Goal: Transaction & Acquisition: Purchase product/service

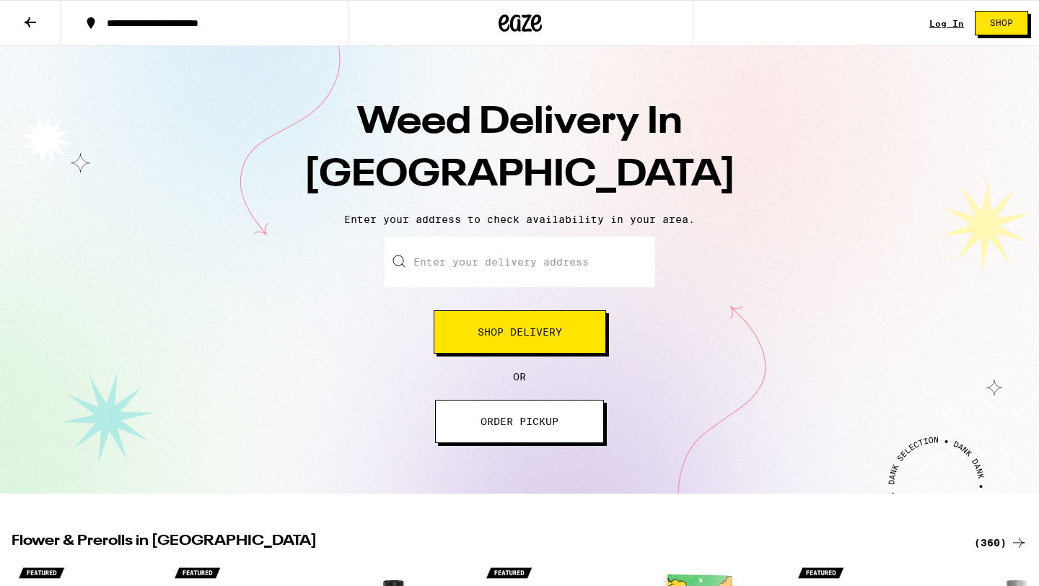
click at [507, 341] on button "Shop Delivery" at bounding box center [520, 331] width 173 height 43
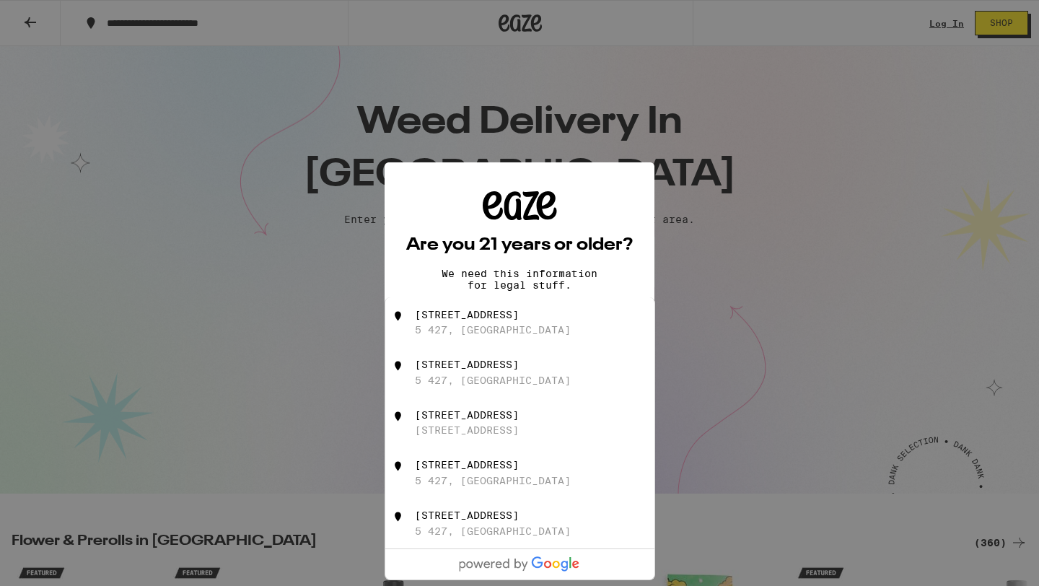
click at [518, 326] on div "[STREET_ADDRESS]" at bounding box center [544, 322] width 258 height 27
type input "[STREET_ADDRESS]"
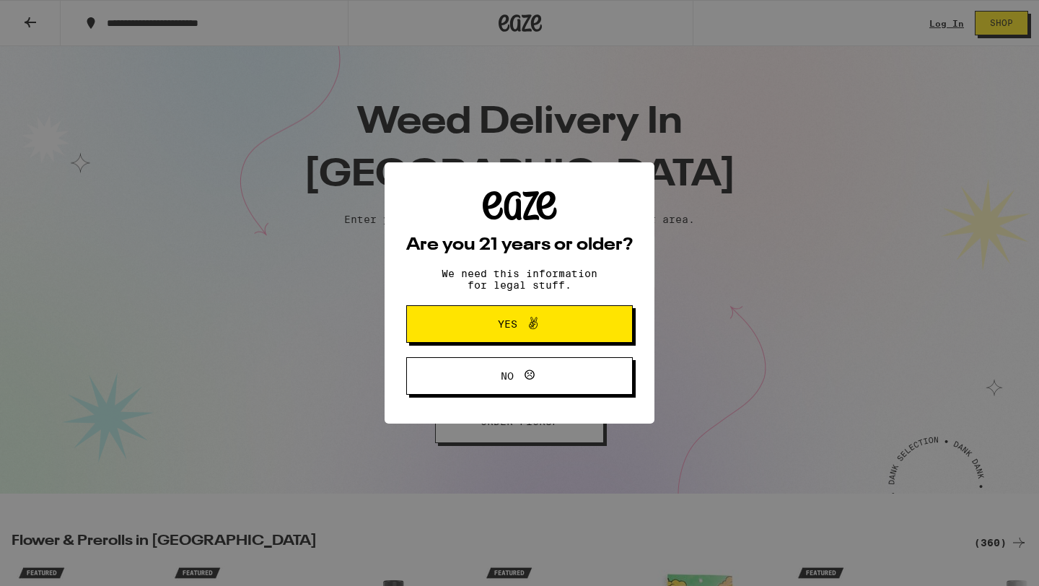
click at [518, 326] on span at bounding box center [530, 324] width 25 height 19
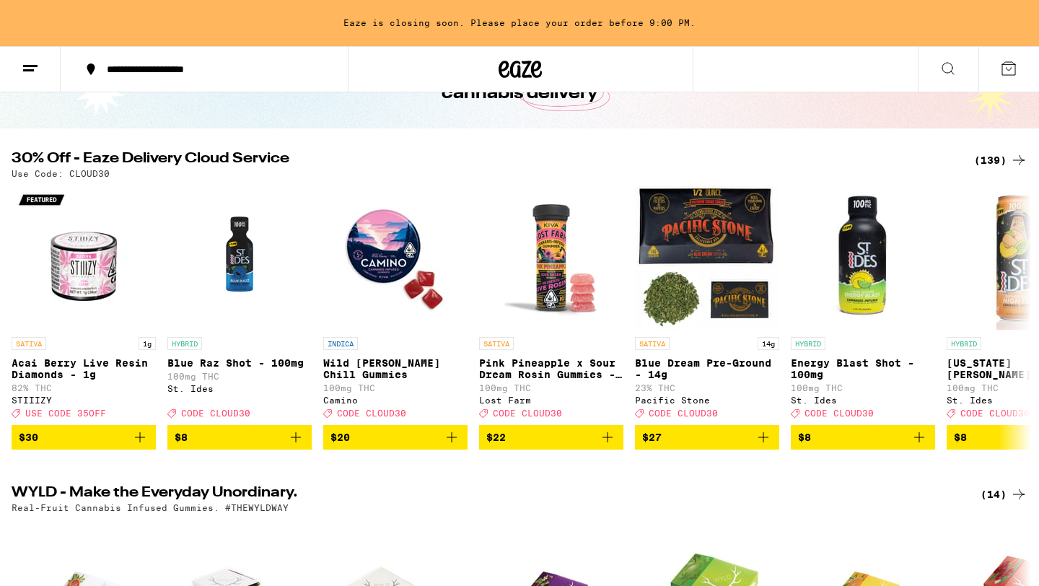
scroll to position [108, 0]
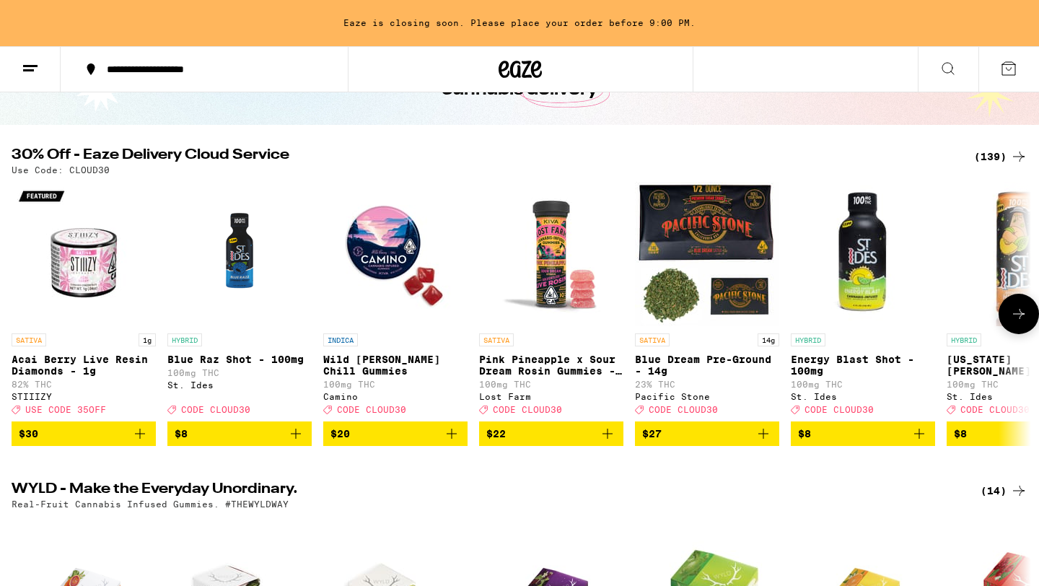
click at [1024, 323] on icon at bounding box center [1019, 313] width 17 height 17
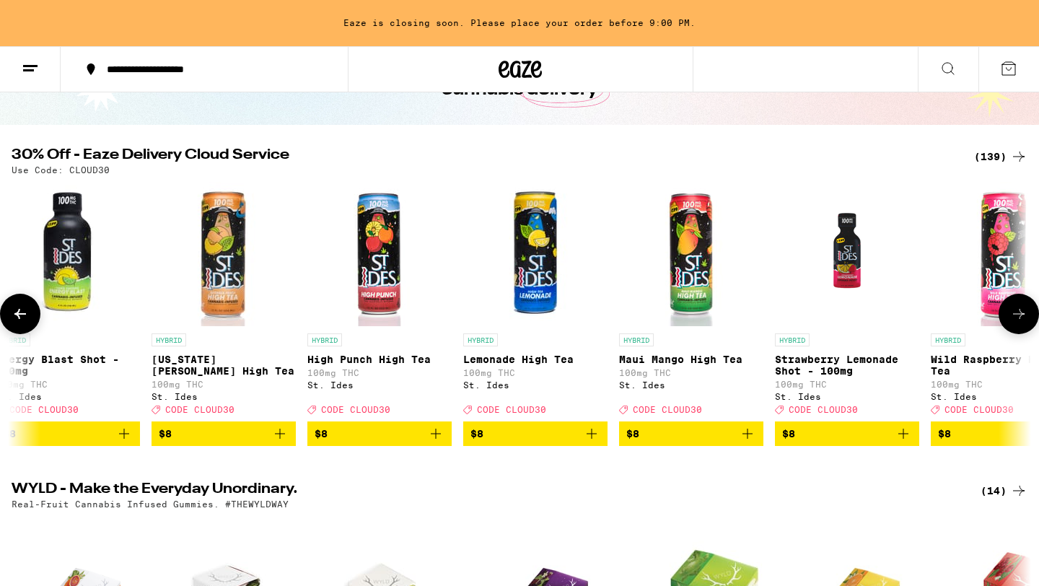
scroll to position [0, 859]
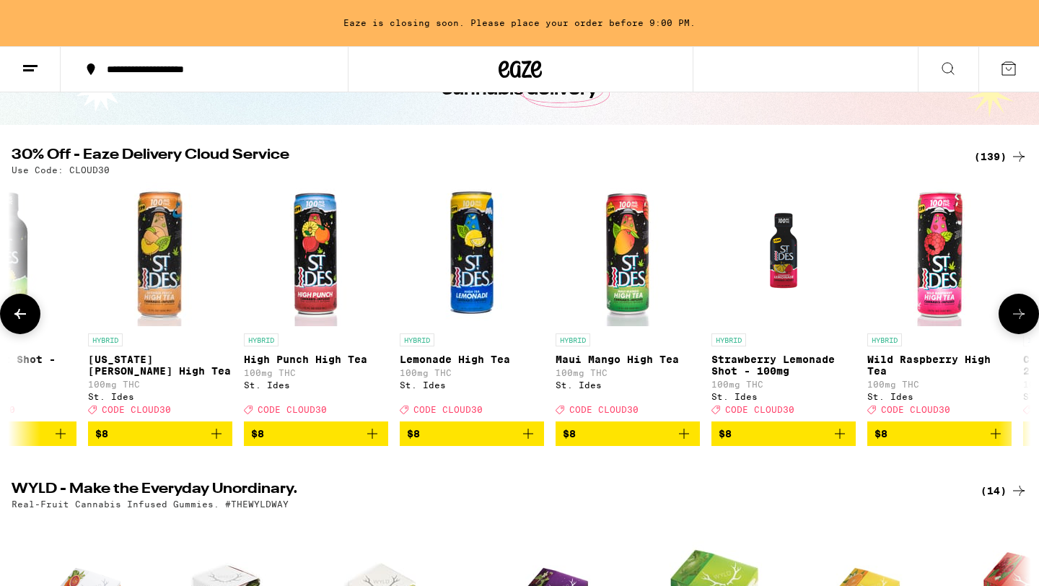
click at [1026, 319] on icon at bounding box center [1019, 313] width 17 height 17
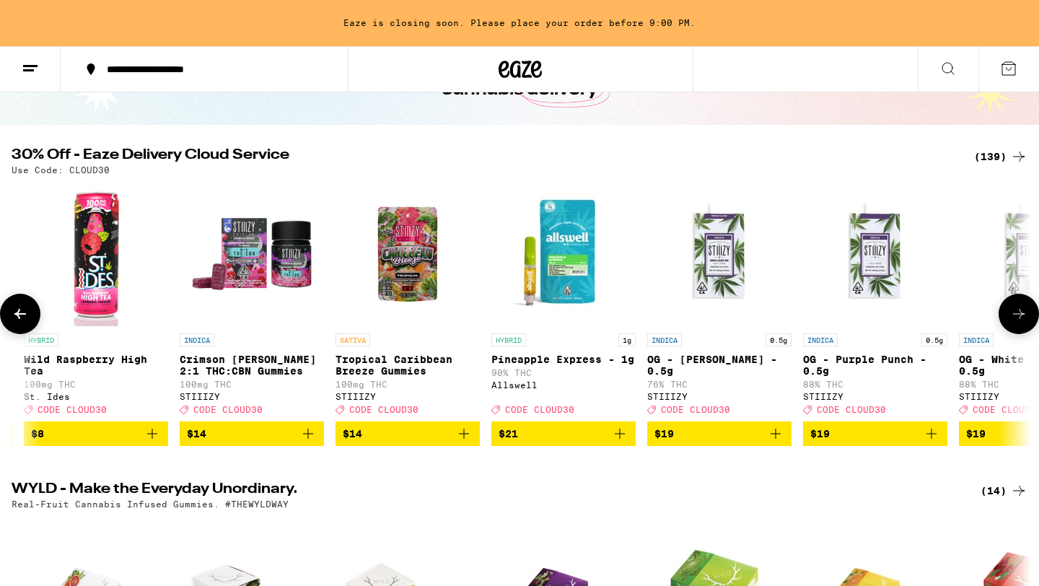
scroll to position [0, 1718]
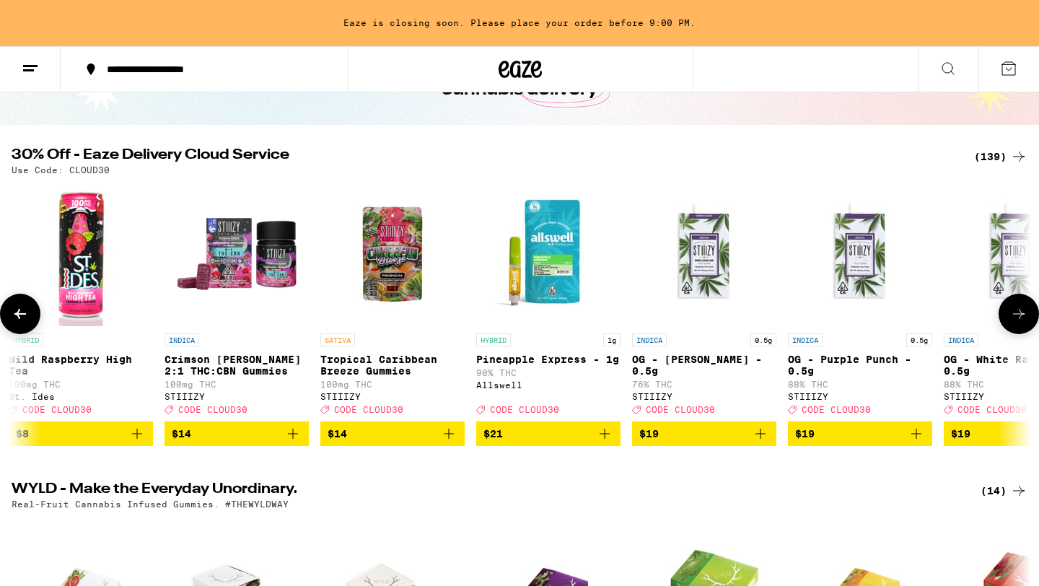
click at [1024, 319] on icon at bounding box center [1019, 314] width 12 height 10
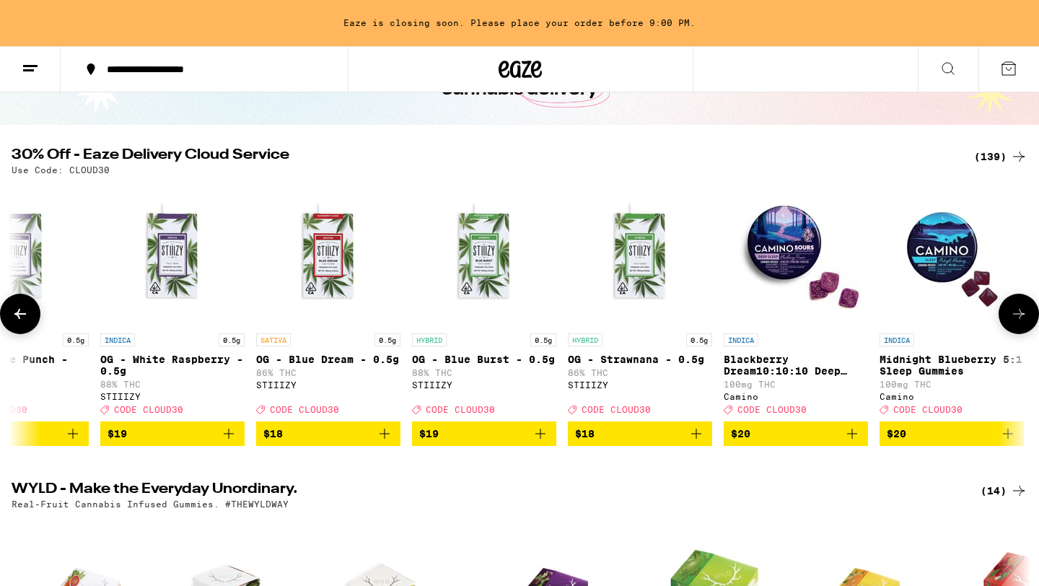
scroll to position [0, 2577]
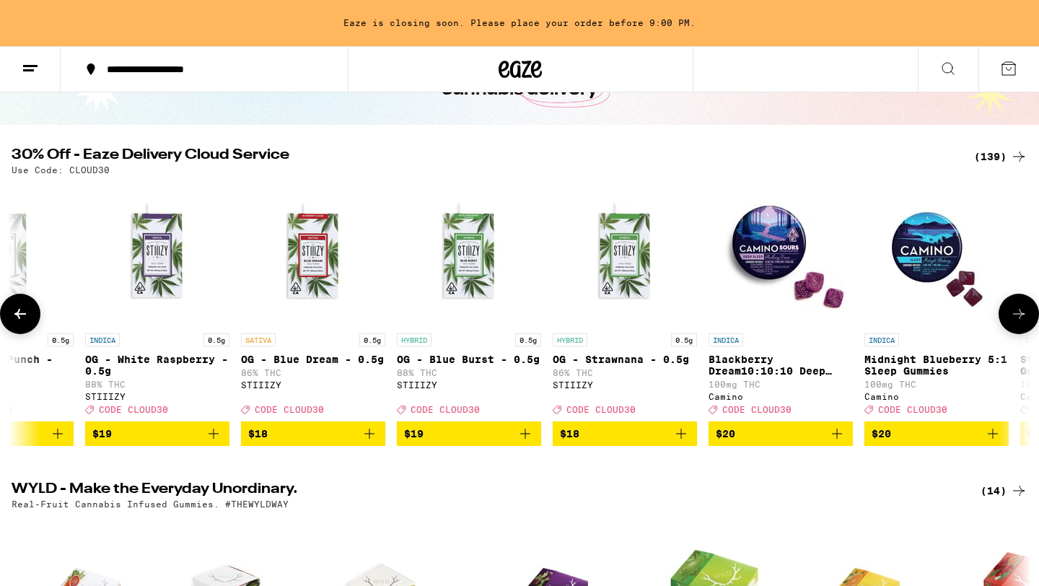
click at [1024, 319] on icon at bounding box center [1019, 314] width 12 height 10
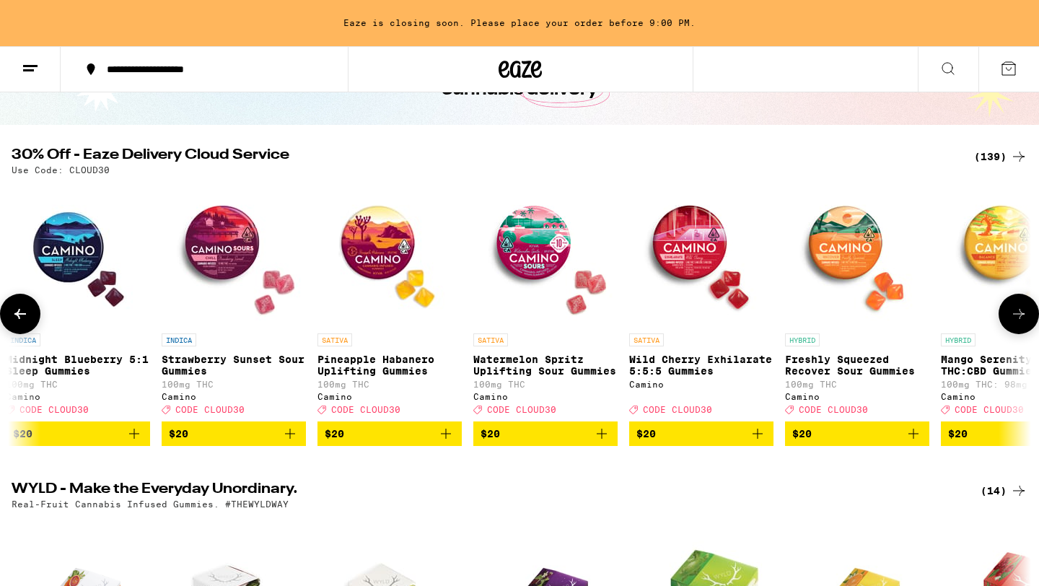
click at [1024, 319] on icon at bounding box center [1019, 314] width 12 height 10
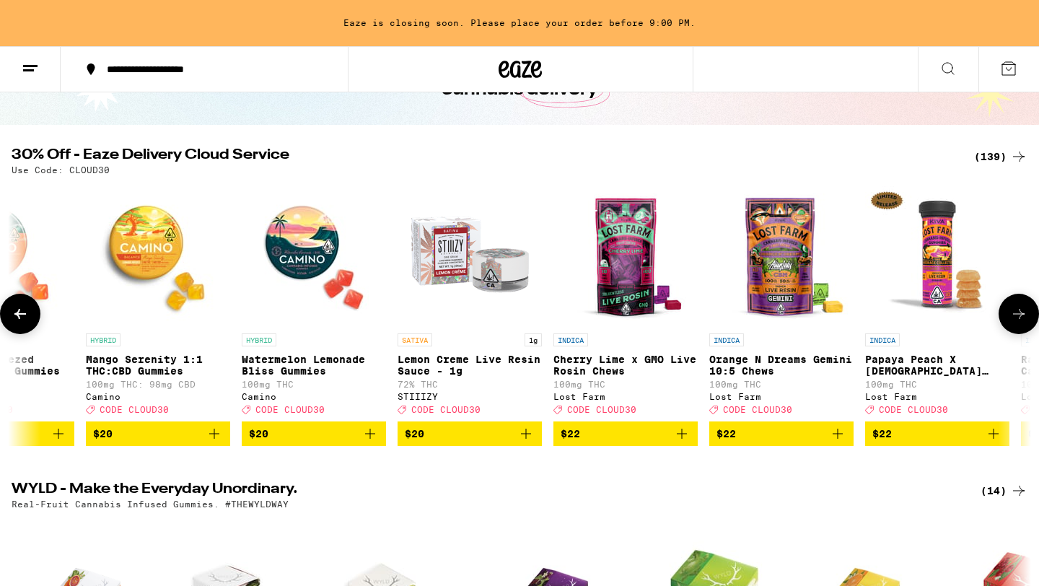
scroll to position [0, 4295]
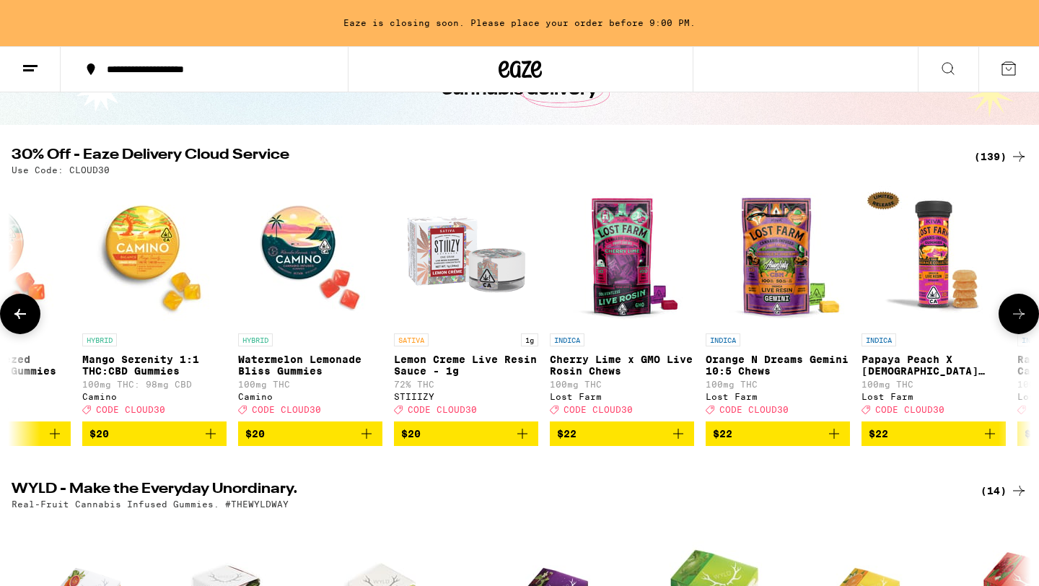
click at [1024, 319] on icon at bounding box center [1019, 314] width 12 height 10
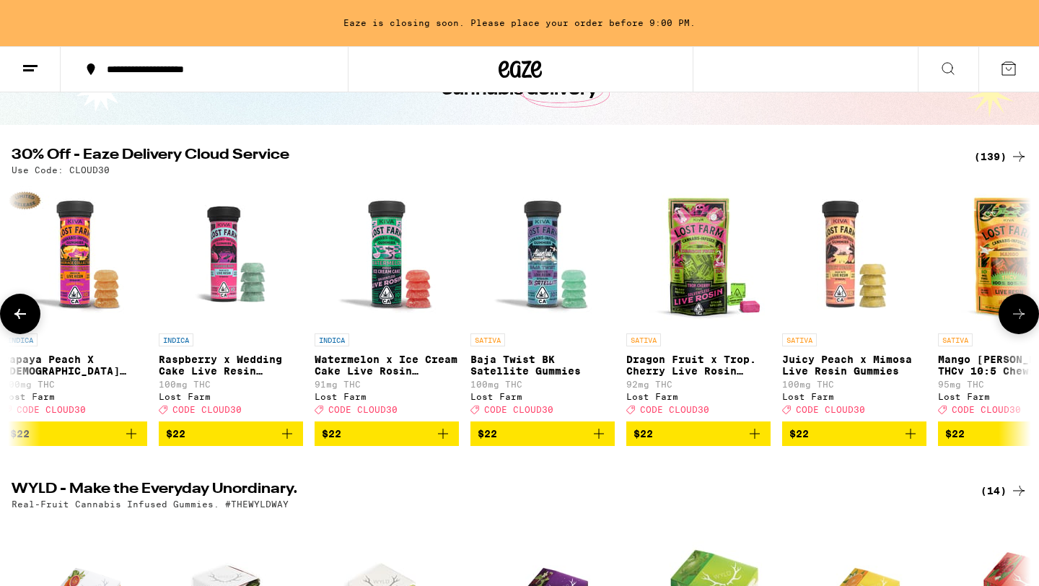
click at [1024, 319] on icon at bounding box center [1019, 314] width 12 height 10
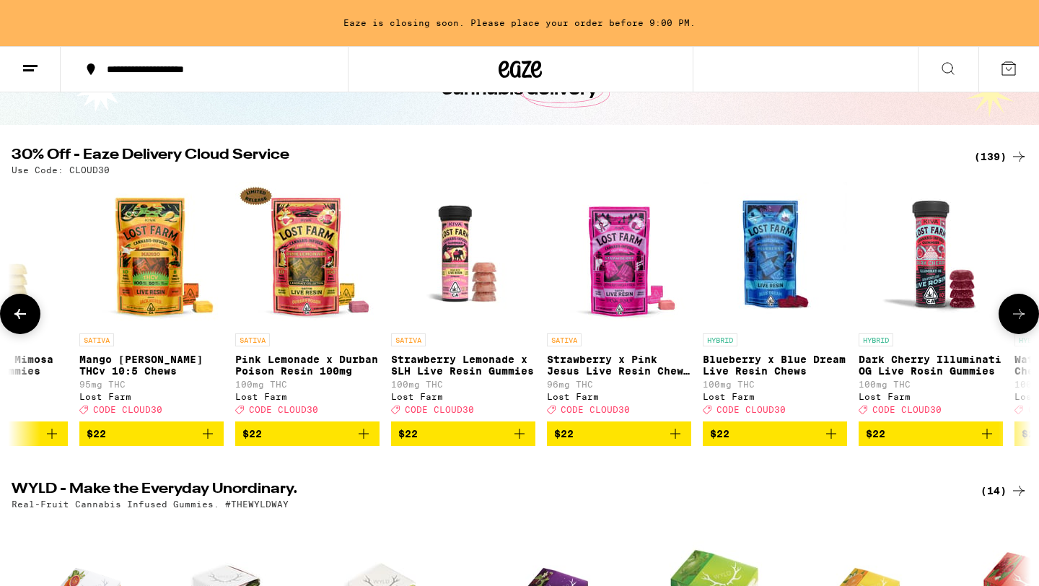
click at [1024, 319] on icon at bounding box center [1019, 313] width 17 height 17
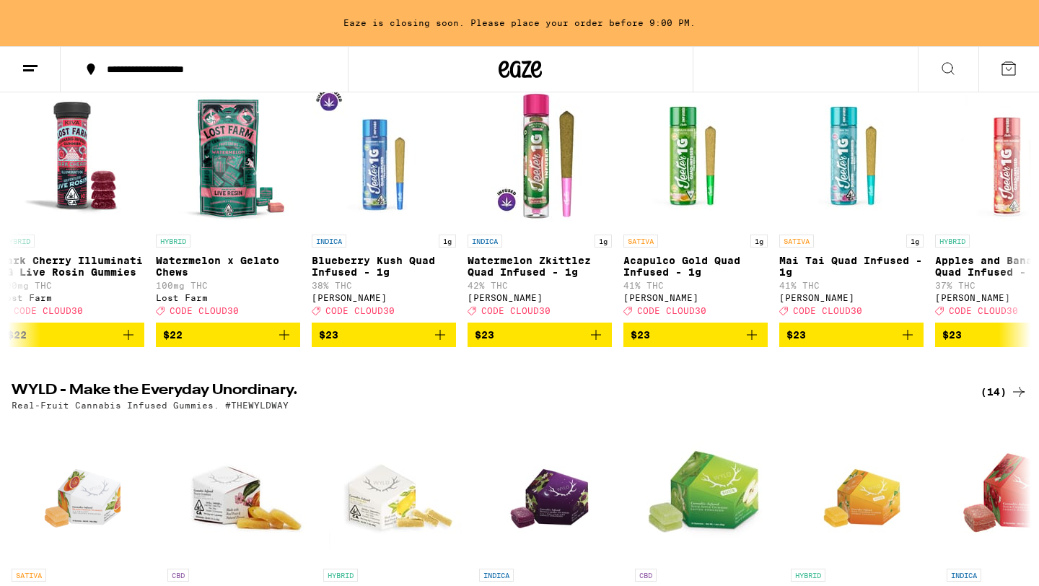
scroll to position [0, 0]
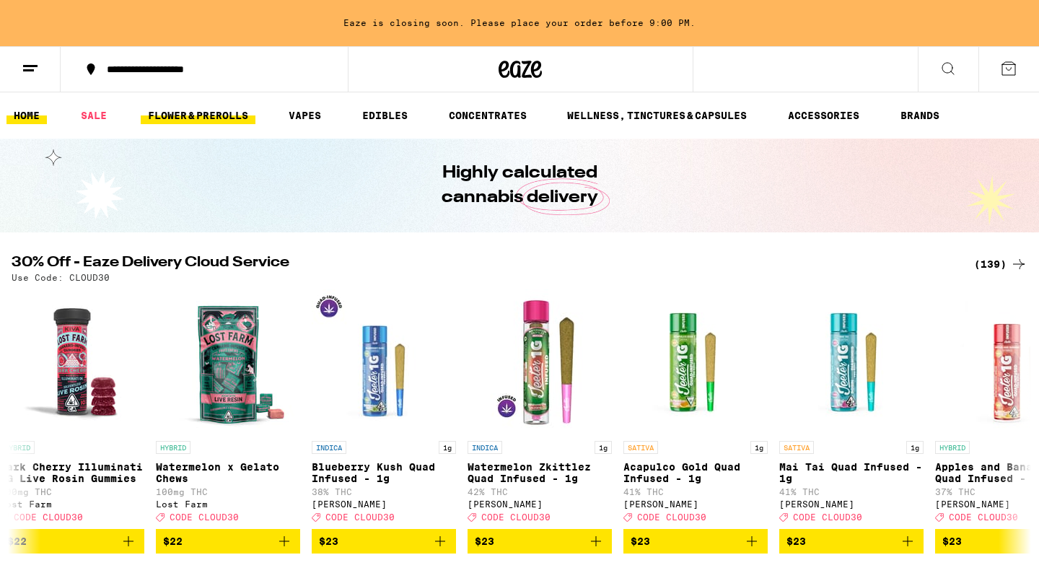
click at [182, 117] on link "FLOWER & PREROLLS" at bounding box center [198, 115] width 115 height 17
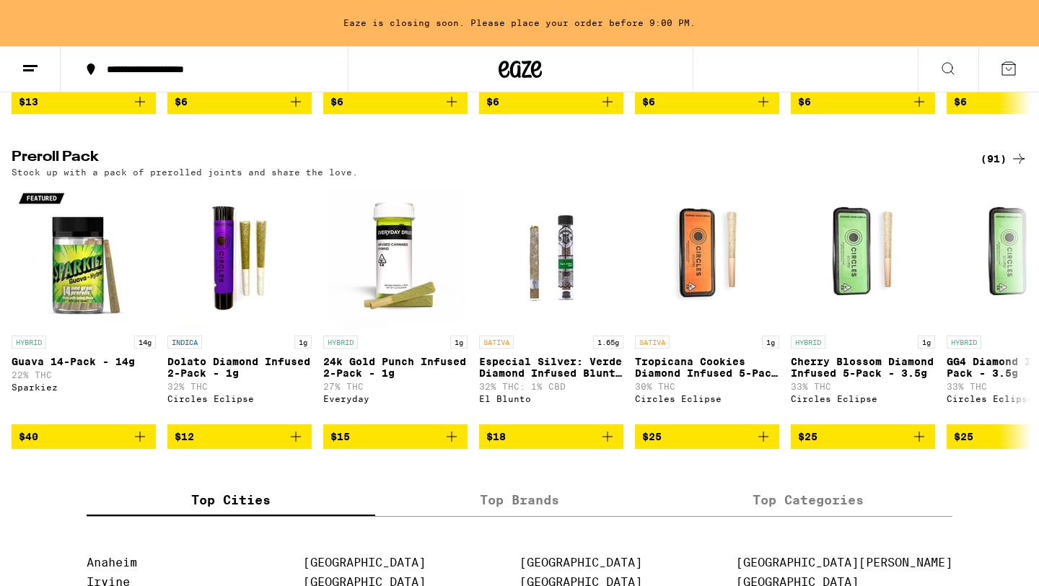
scroll to position [1077, 0]
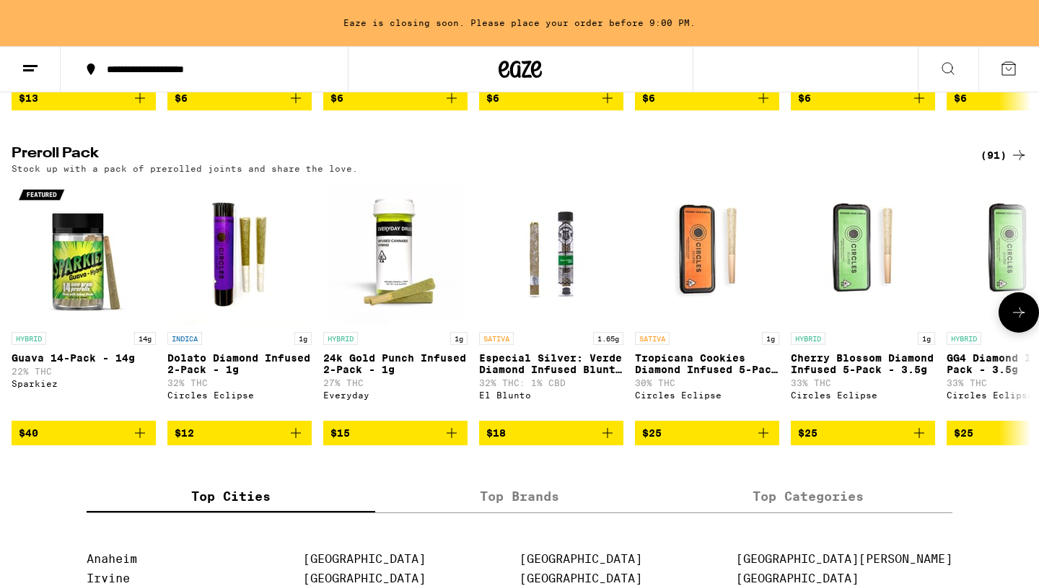
click at [1023, 333] on button at bounding box center [1019, 312] width 40 height 40
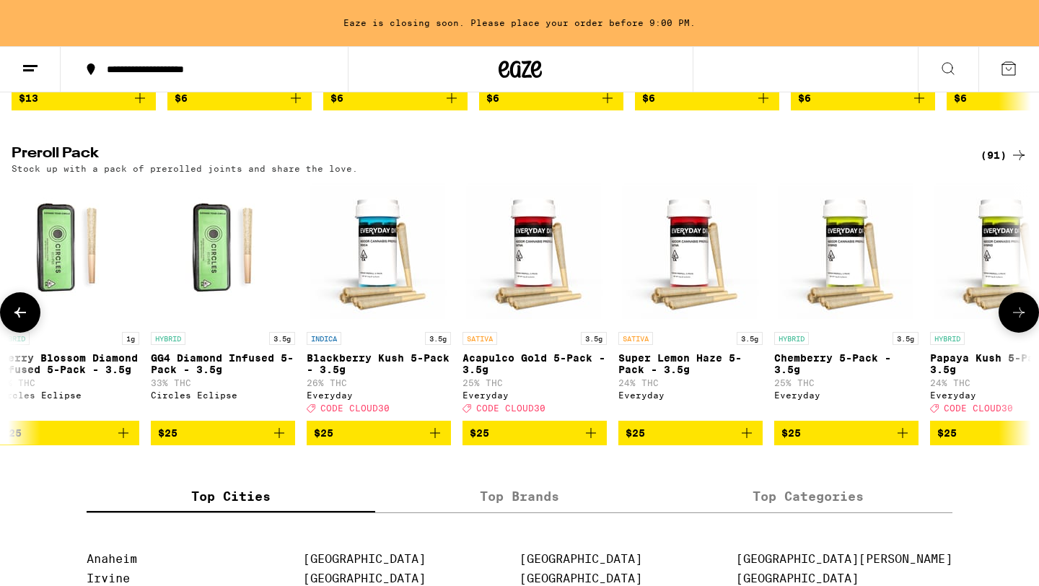
scroll to position [0, 859]
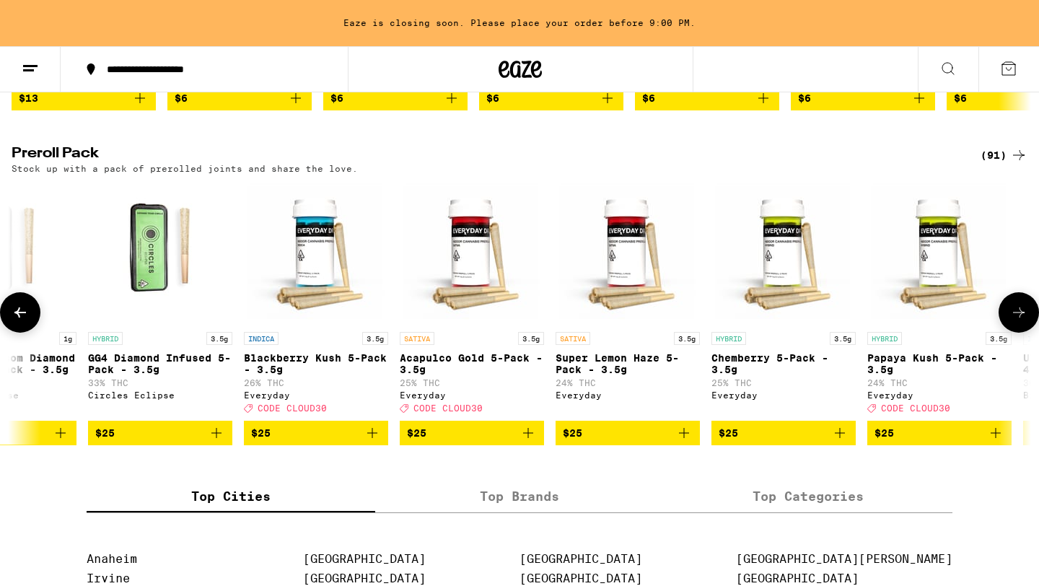
click at [1023, 333] on button at bounding box center [1019, 312] width 40 height 40
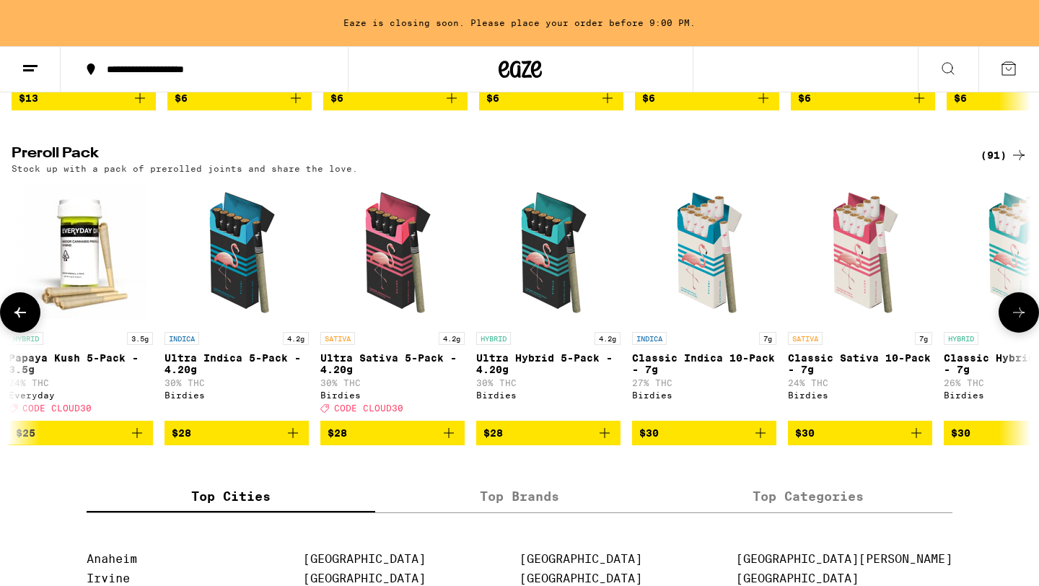
click at [1023, 333] on button at bounding box center [1019, 312] width 40 height 40
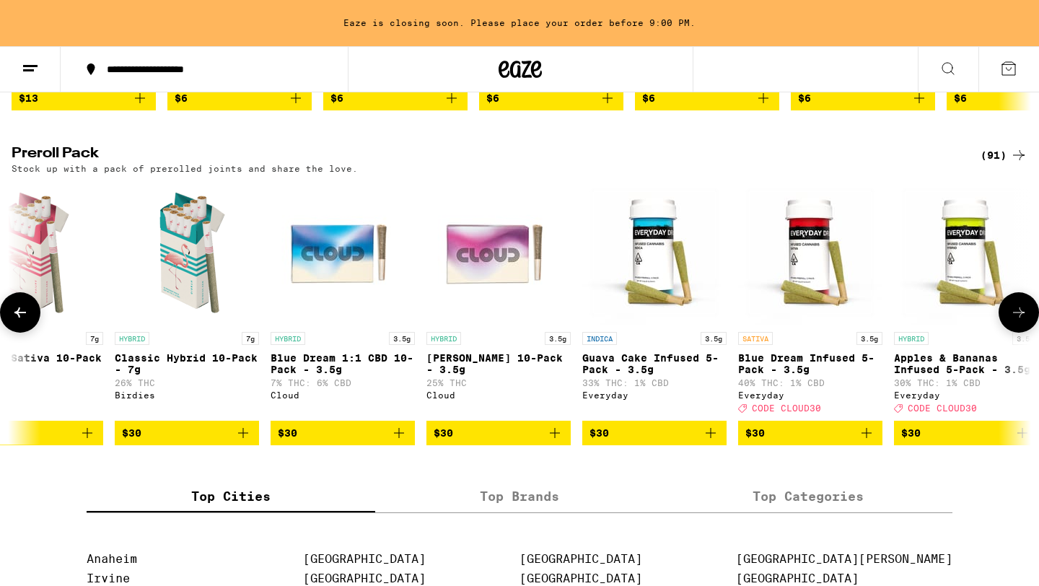
scroll to position [0, 2577]
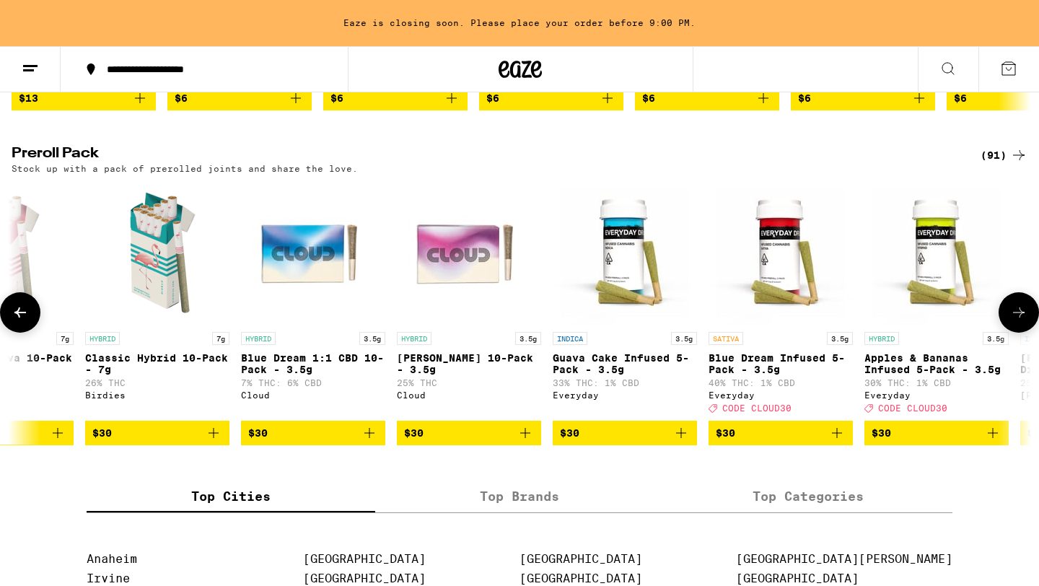
click at [1023, 333] on button at bounding box center [1019, 312] width 40 height 40
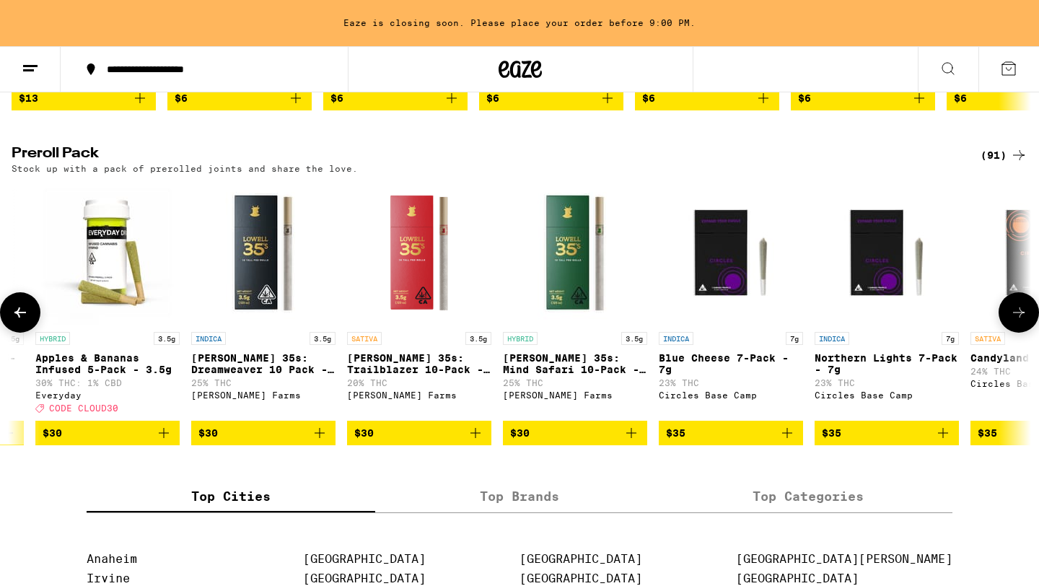
scroll to position [0, 3436]
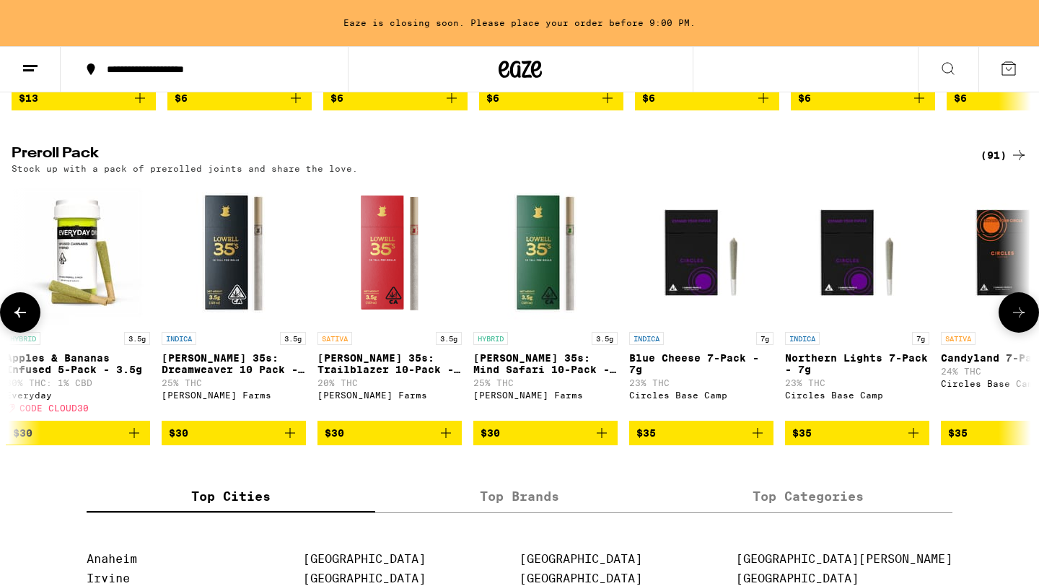
click at [1023, 333] on button at bounding box center [1019, 312] width 40 height 40
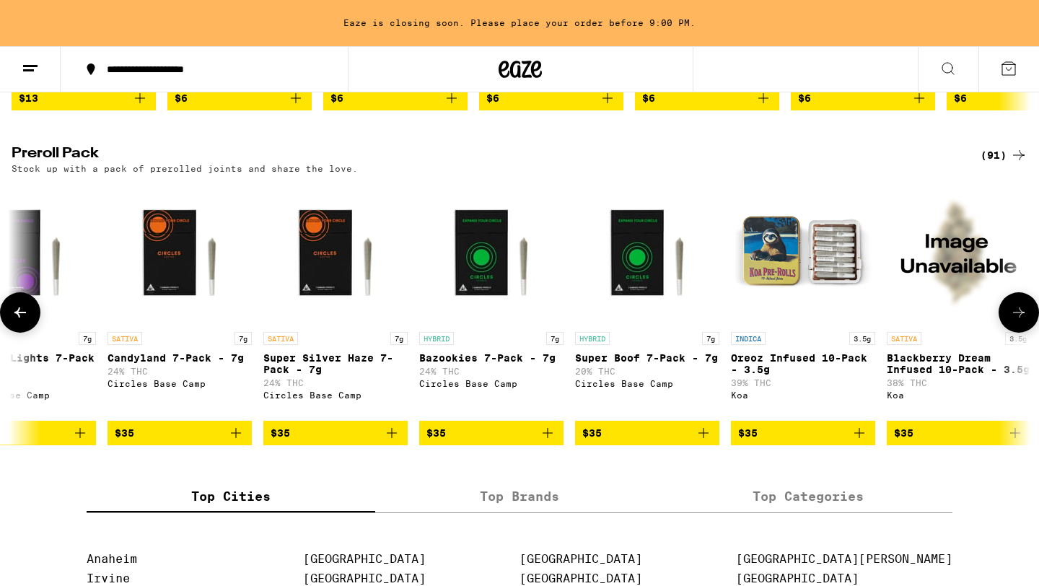
scroll to position [0, 4295]
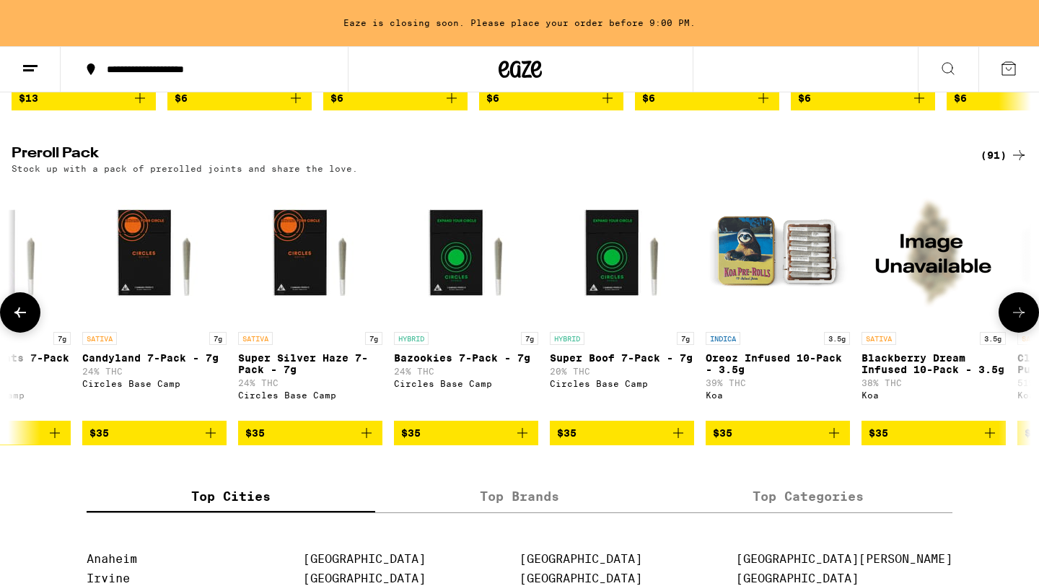
click at [1023, 333] on button at bounding box center [1019, 312] width 40 height 40
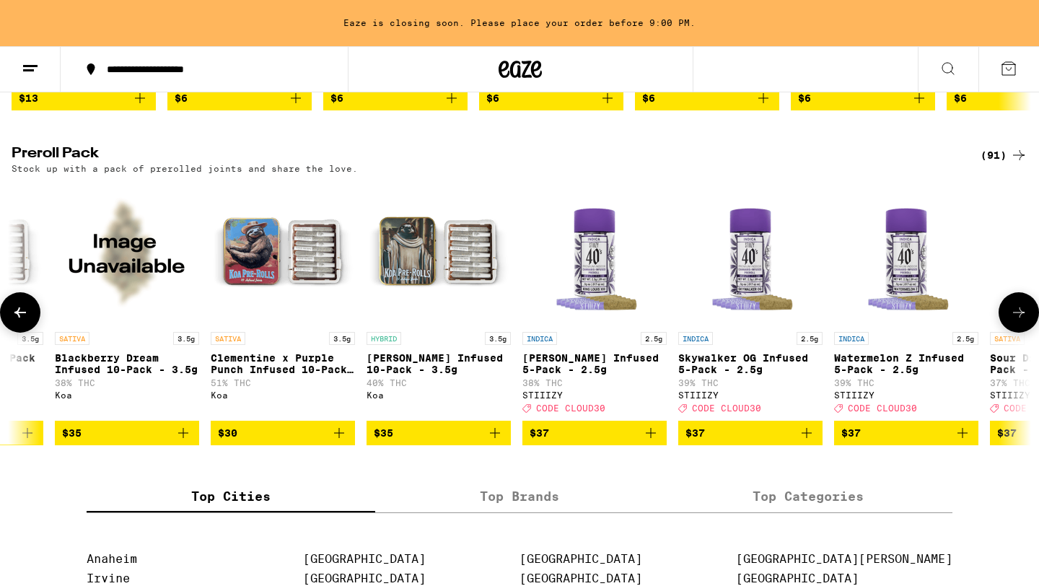
scroll to position [0, 5154]
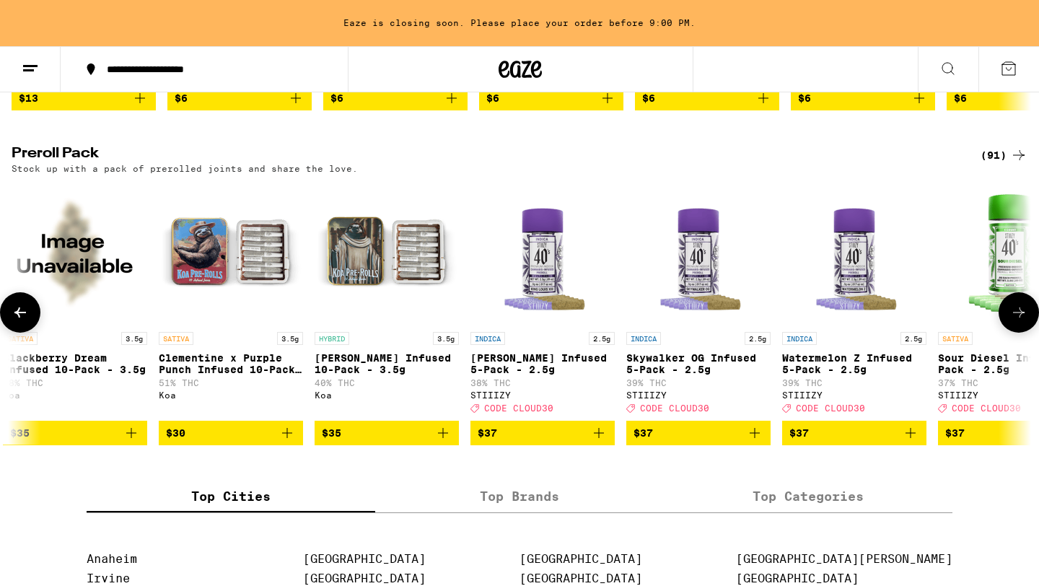
click at [1016, 321] on icon at bounding box center [1019, 312] width 17 height 17
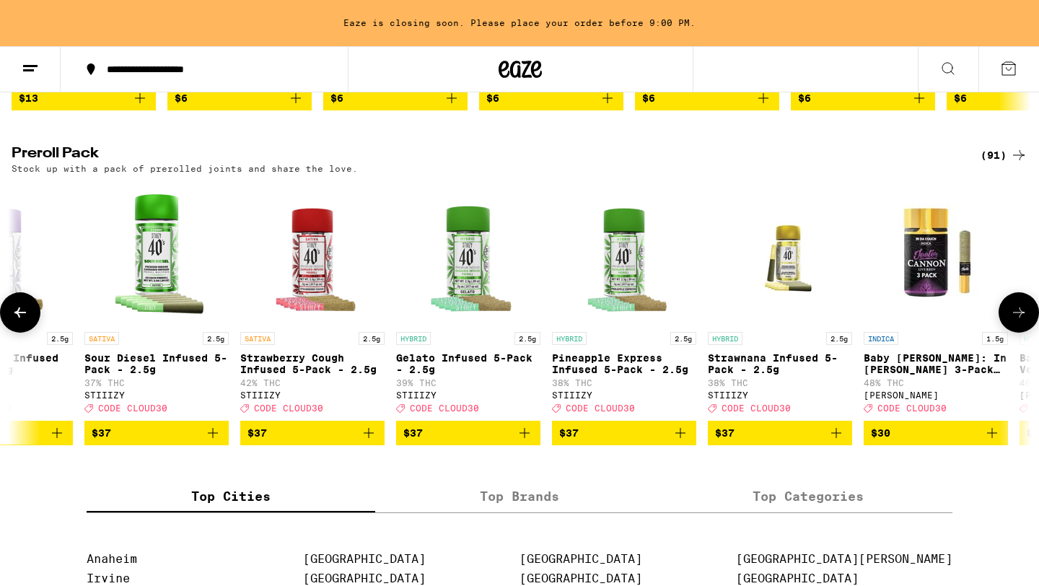
scroll to position [0, 6013]
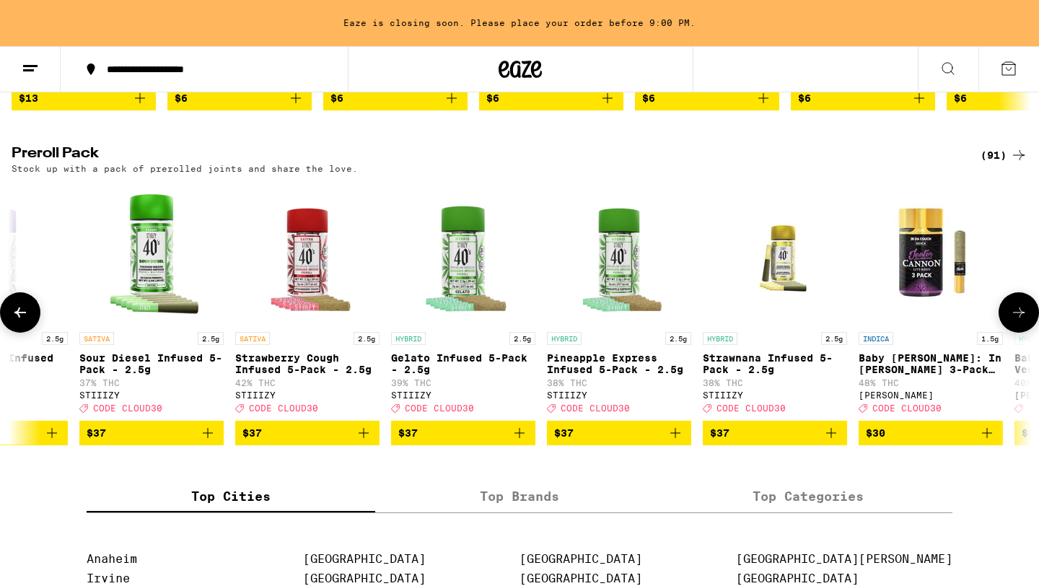
click at [1016, 321] on icon at bounding box center [1019, 312] width 17 height 17
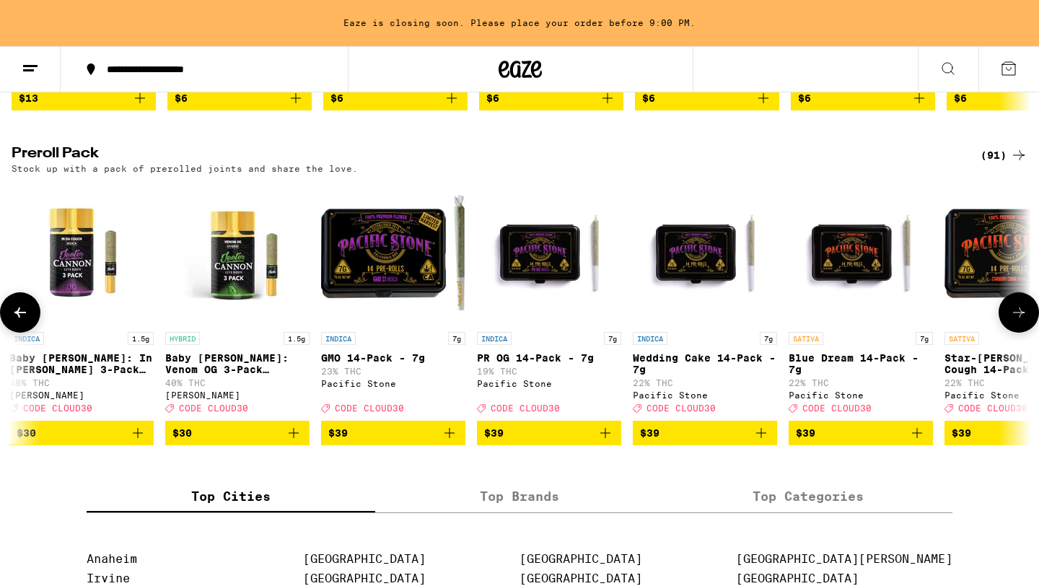
scroll to position [0, 6871]
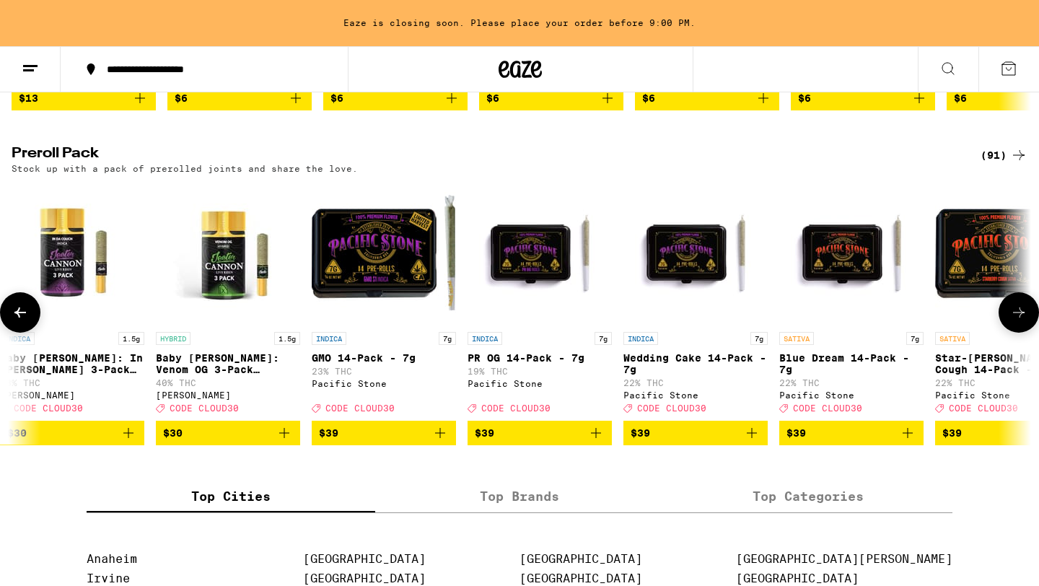
click at [1016, 321] on icon at bounding box center [1019, 312] width 17 height 17
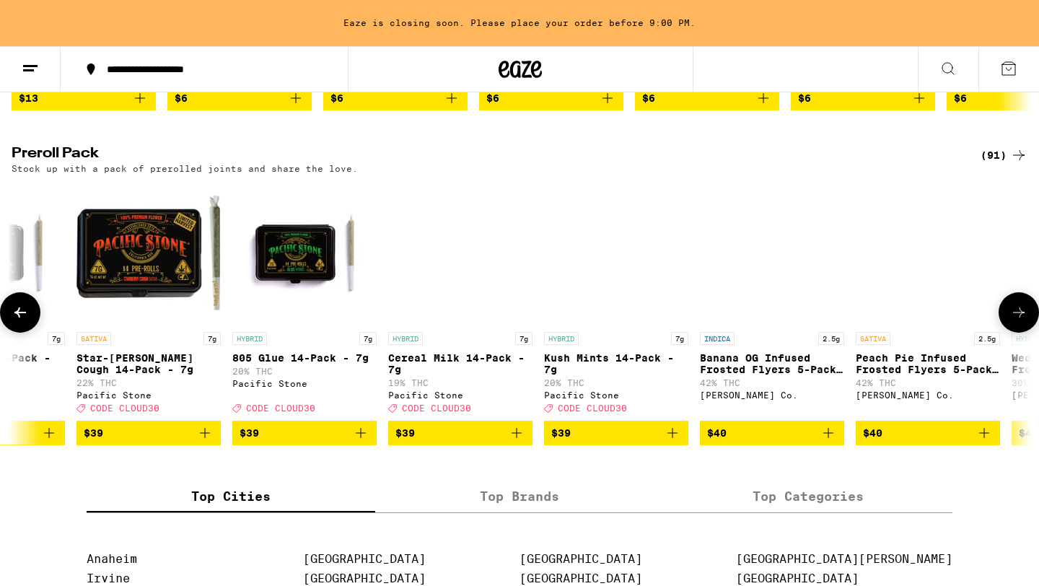
click at [1016, 321] on icon at bounding box center [1019, 312] width 17 height 17
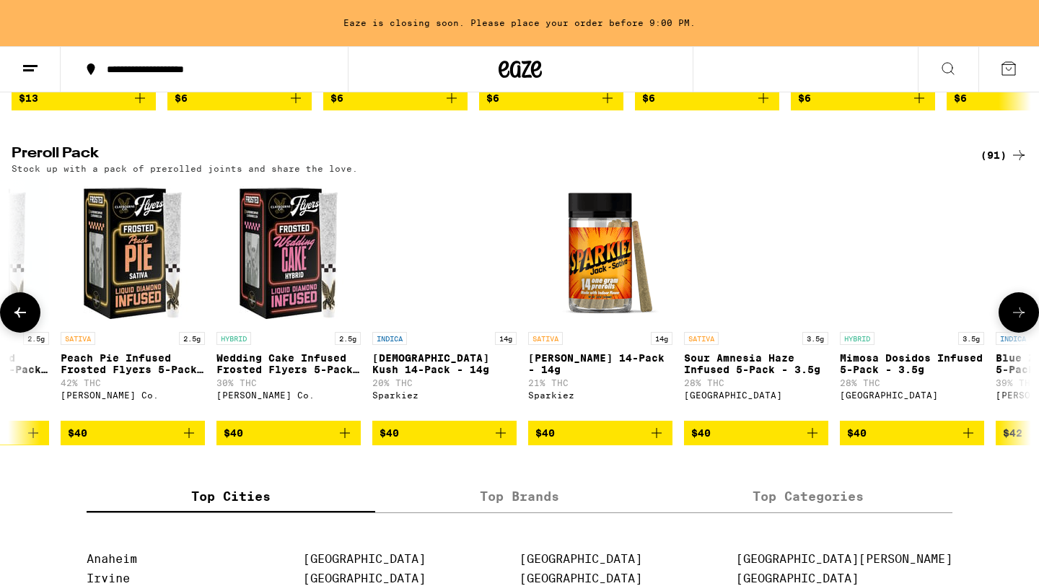
scroll to position [0, 8589]
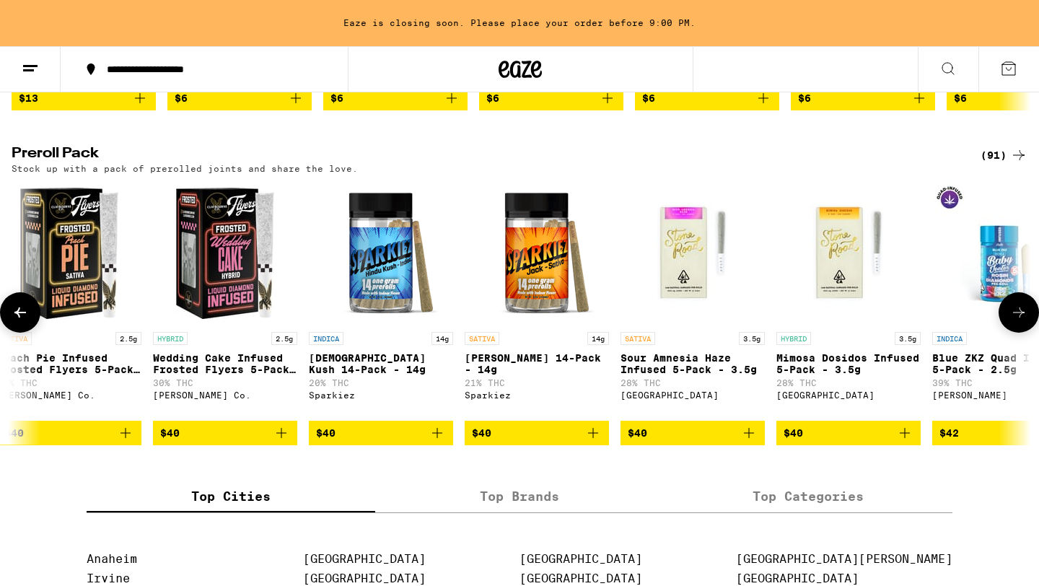
click at [1013, 321] on icon at bounding box center [1019, 312] width 17 height 17
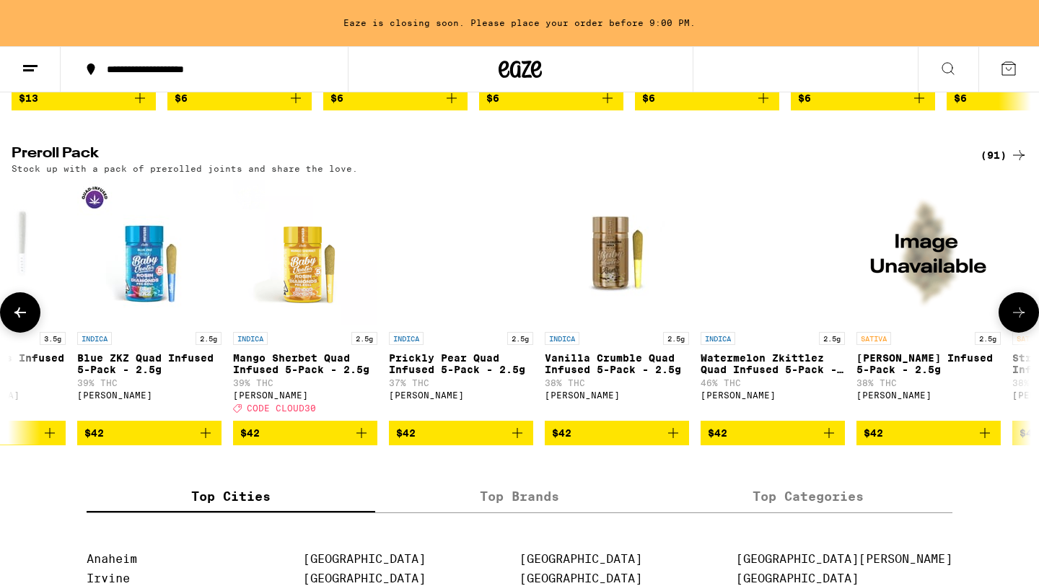
scroll to position [0, 9448]
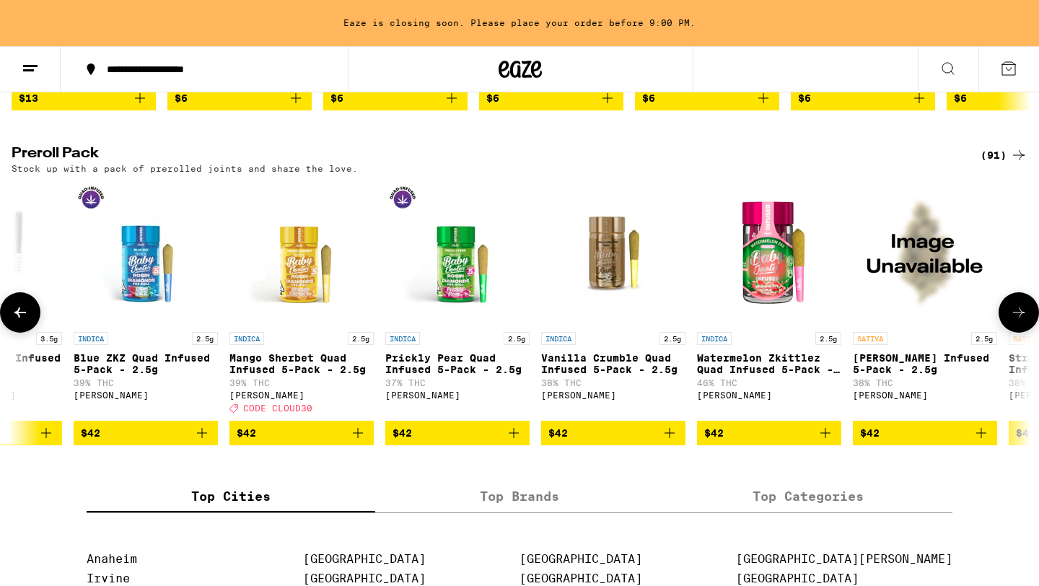
click at [1020, 318] on icon at bounding box center [1019, 312] width 12 height 10
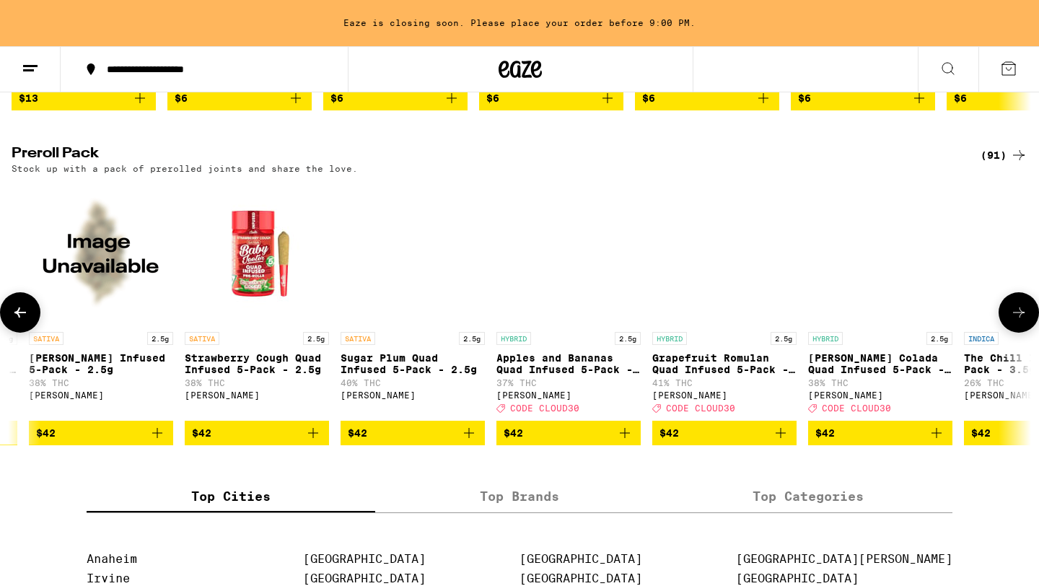
scroll to position [0, 10307]
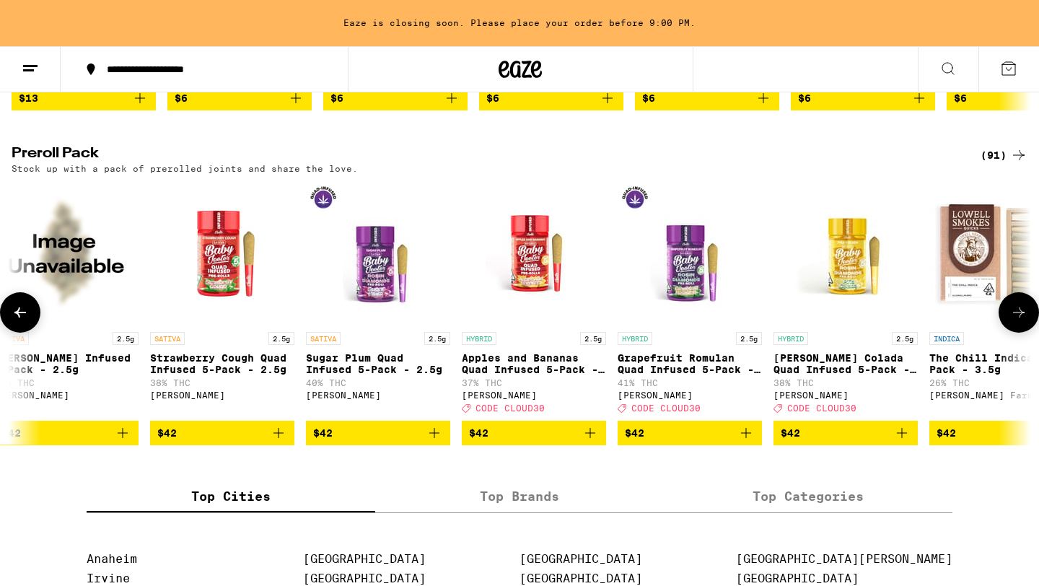
click at [1020, 318] on icon at bounding box center [1019, 312] width 12 height 10
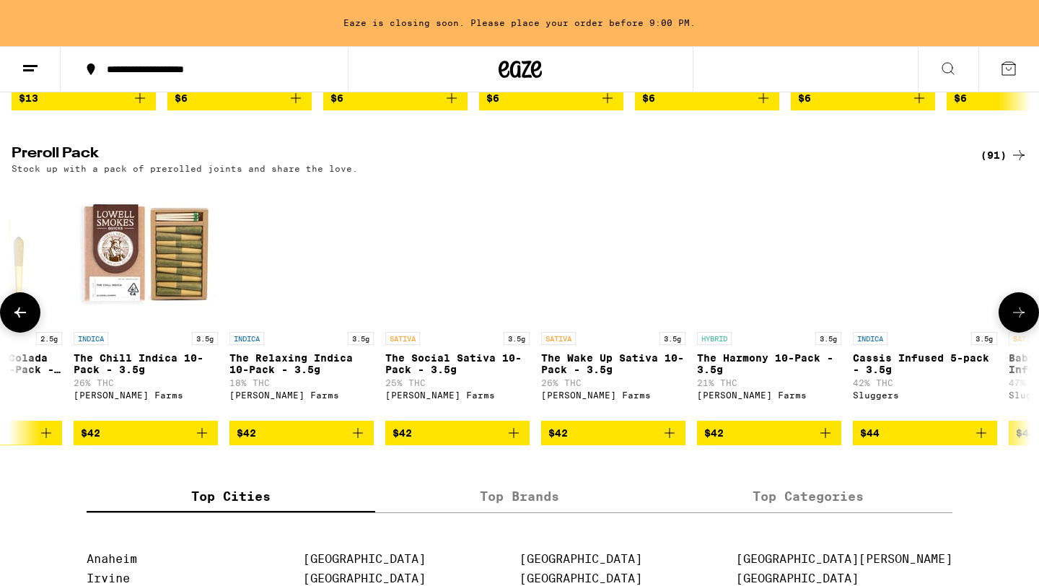
scroll to position [0, 11166]
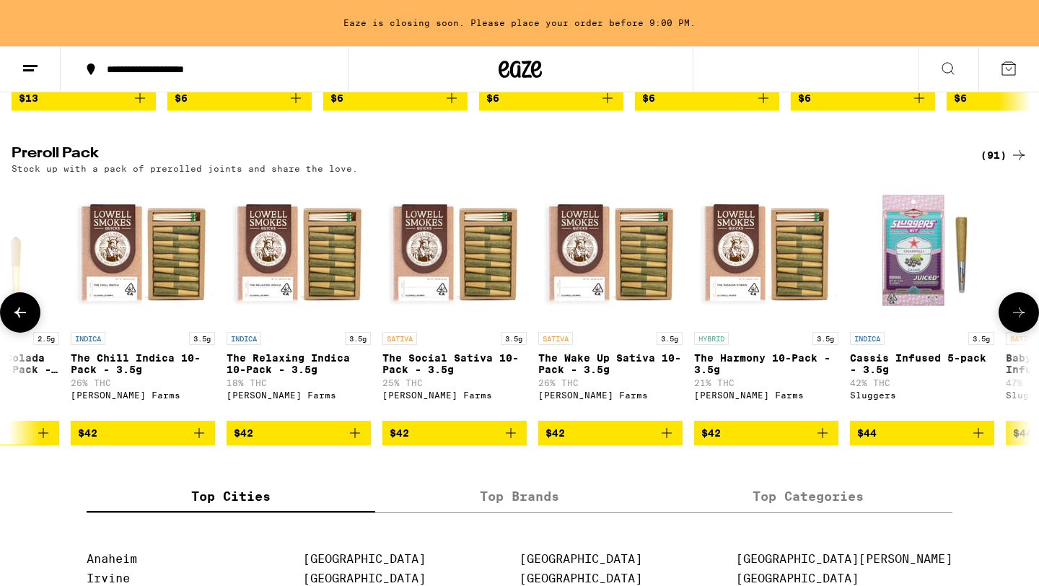
click at [1024, 321] on icon at bounding box center [1019, 312] width 17 height 17
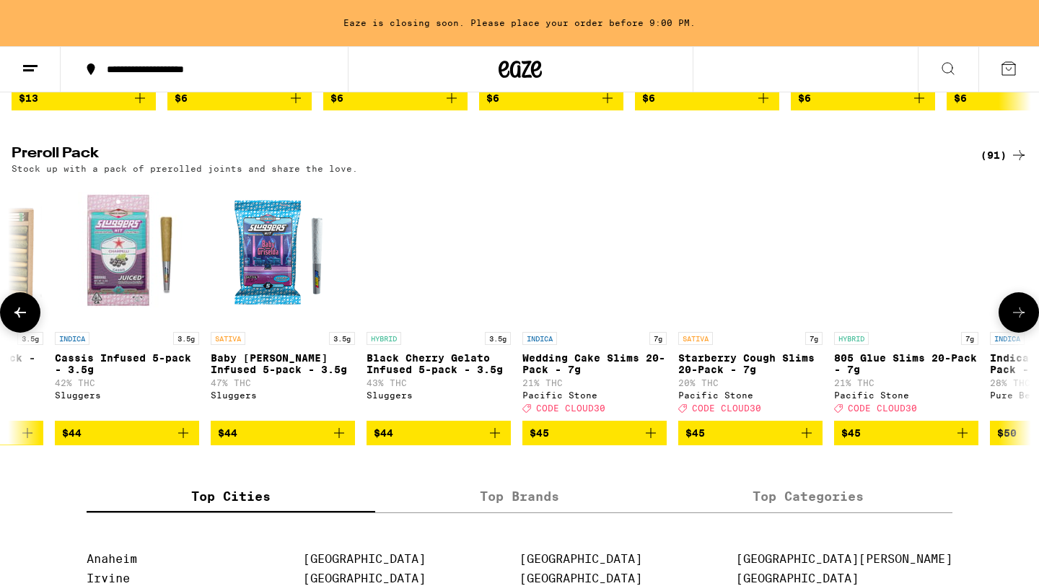
scroll to position [0, 12025]
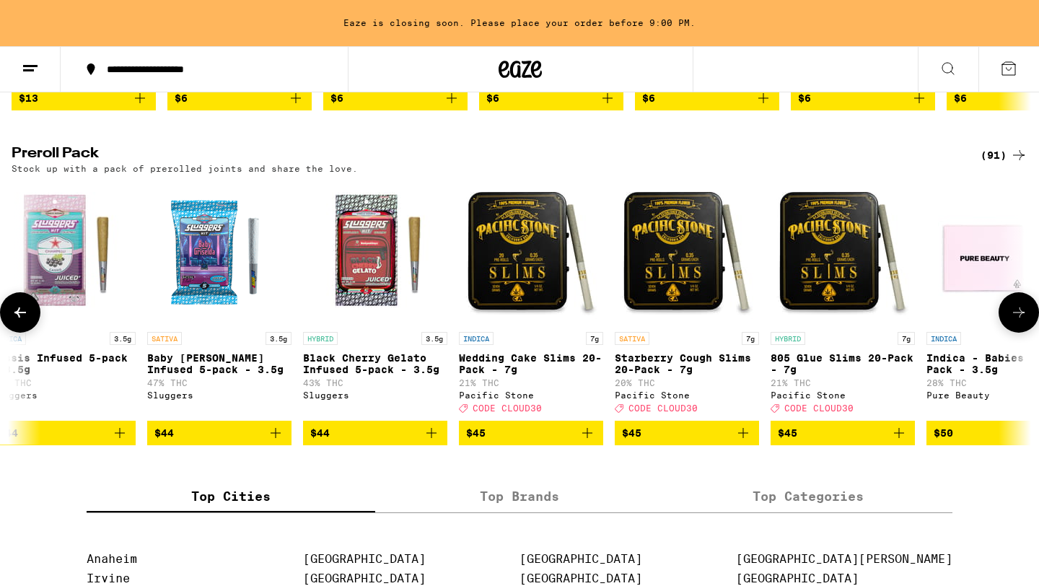
click at [1024, 321] on icon at bounding box center [1019, 312] width 17 height 17
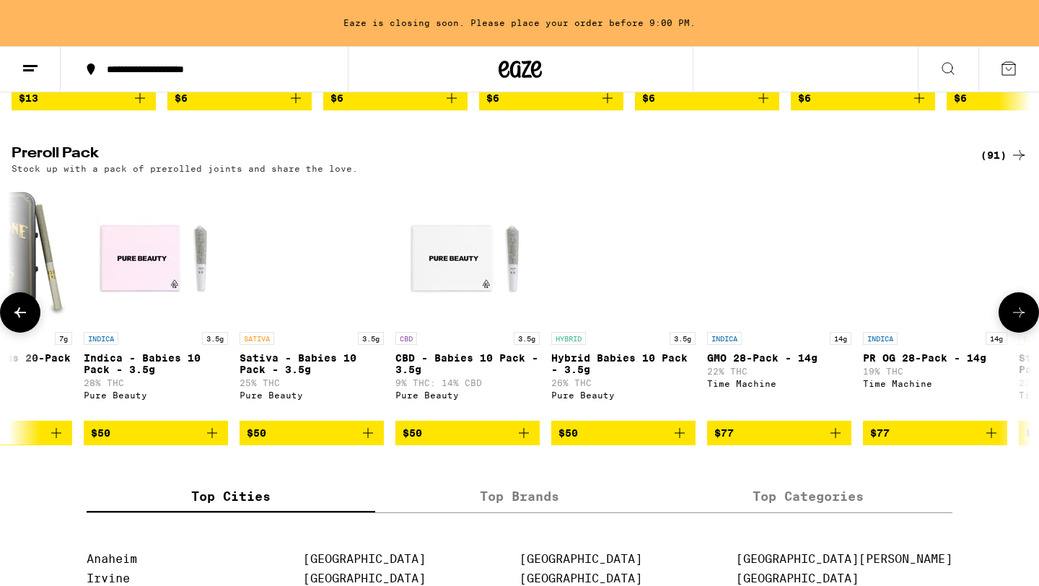
scroll to position [0, 12884]
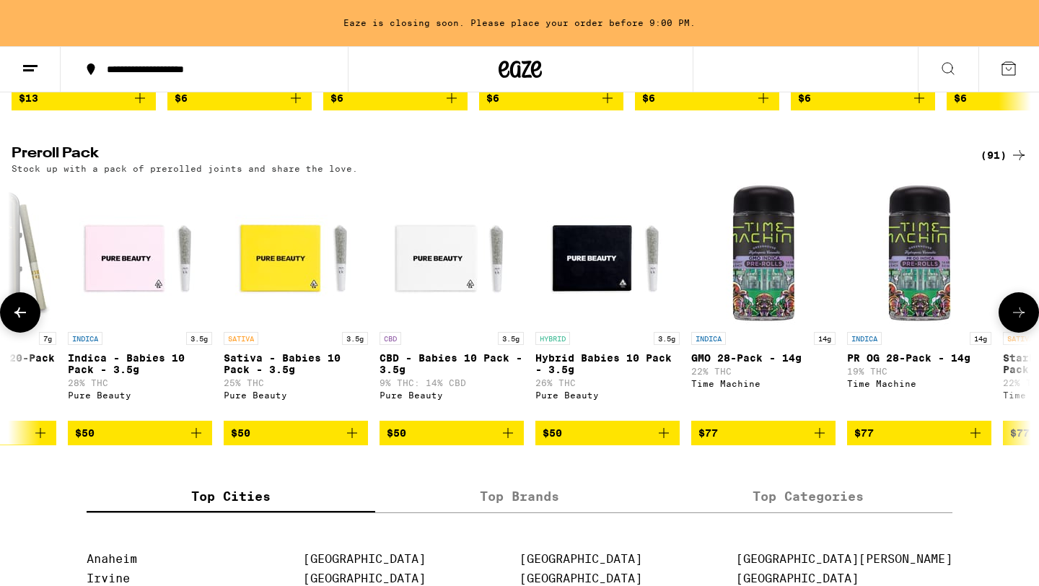
click at [1024, 321] on icon at bounding box center [1019, 312] width 17 height 17
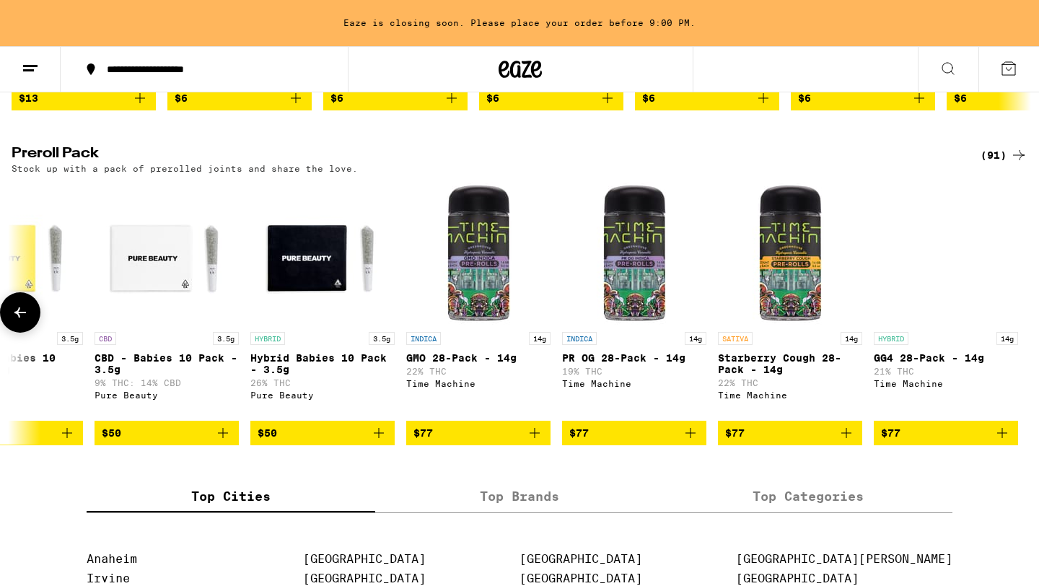
scroll to position [0, 13171]
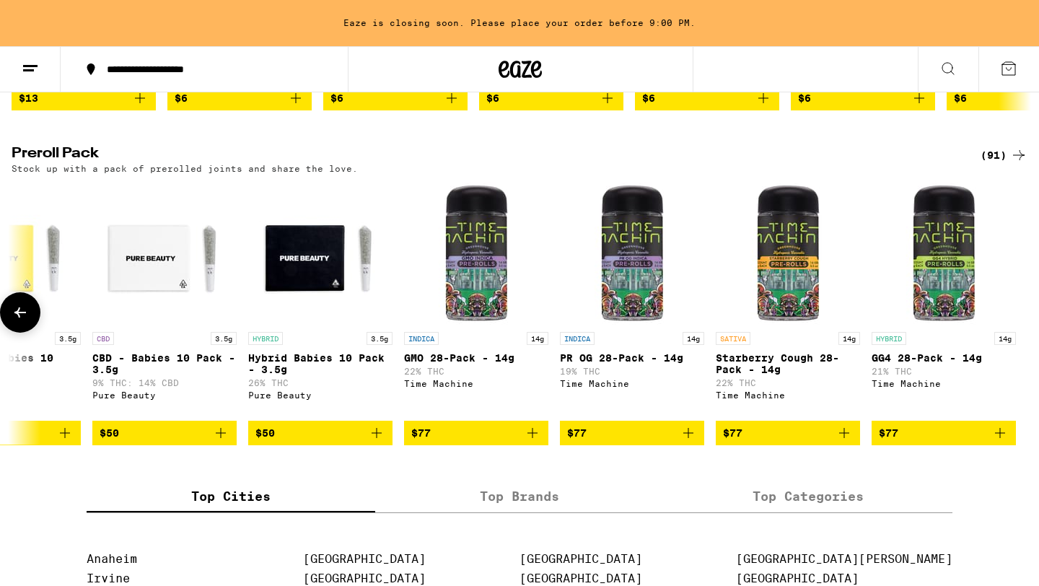
click at [12, 321] on icon at bounding box center [20, 312] width 17 height 17
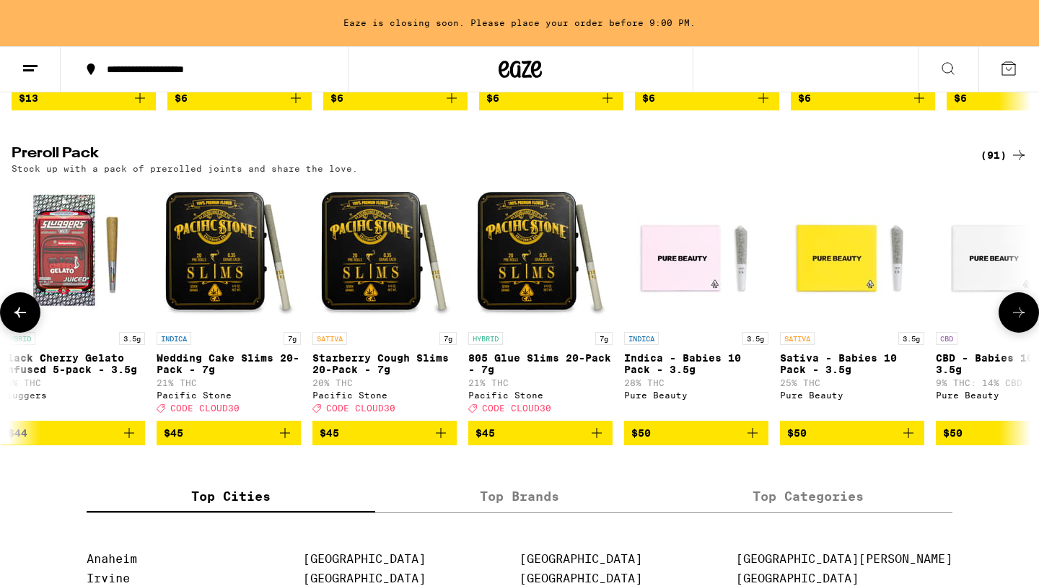
click at [12, 321] on icon at bounding box center [20, 312] width 17 height 17
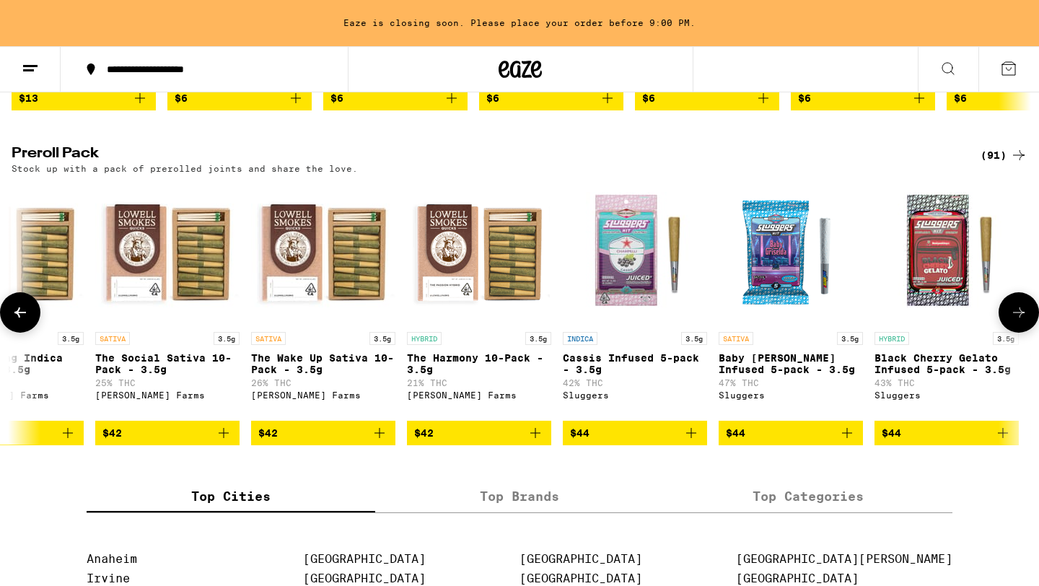
click at [12, 321] on icon at bounding box center [20, 312] width 17 height 17
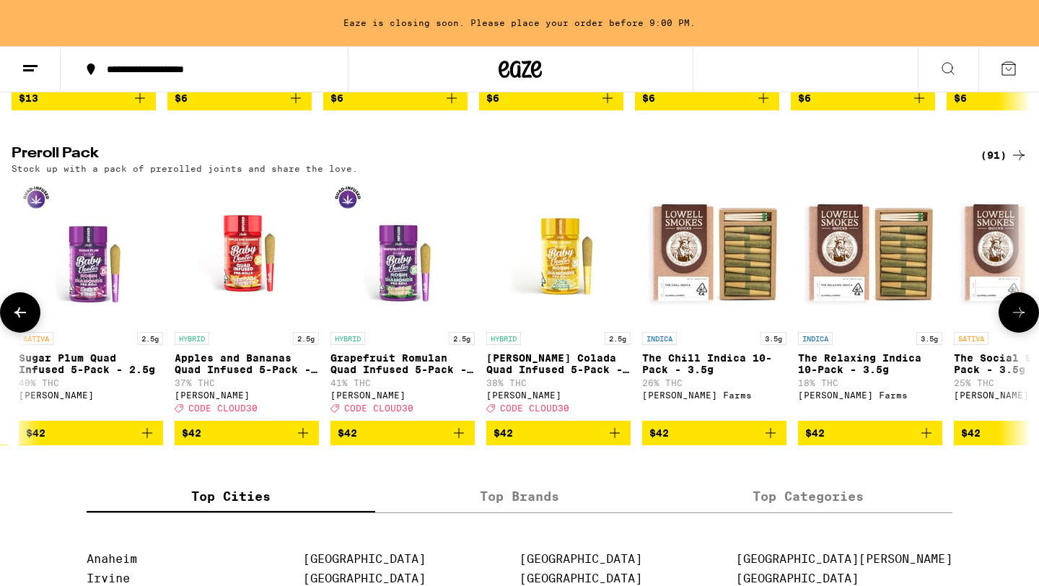
click at [12, 321] on icon at bounding box center [20, 312] width 17 height 17
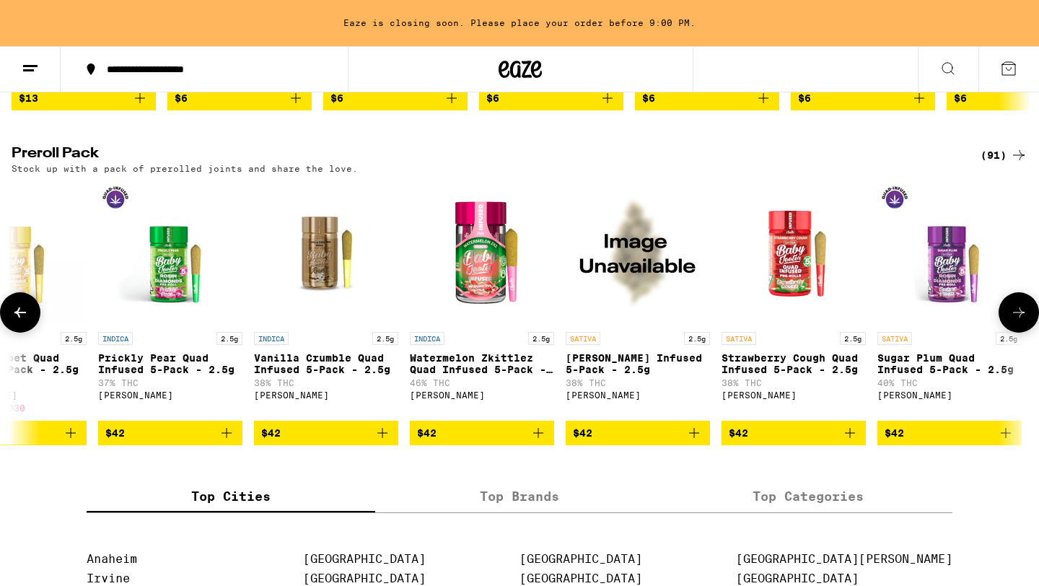
click at [12, 321] on icon at bounding box center [20, 312] width 17 height 17
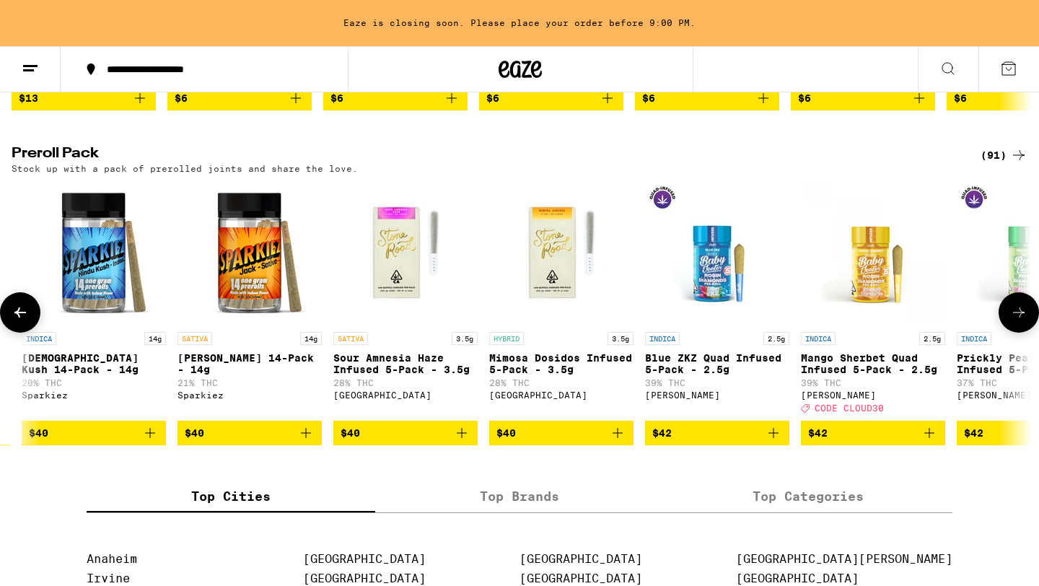
click at [12, 321] on icon at bounding box center [20, 312] width 17 height 17
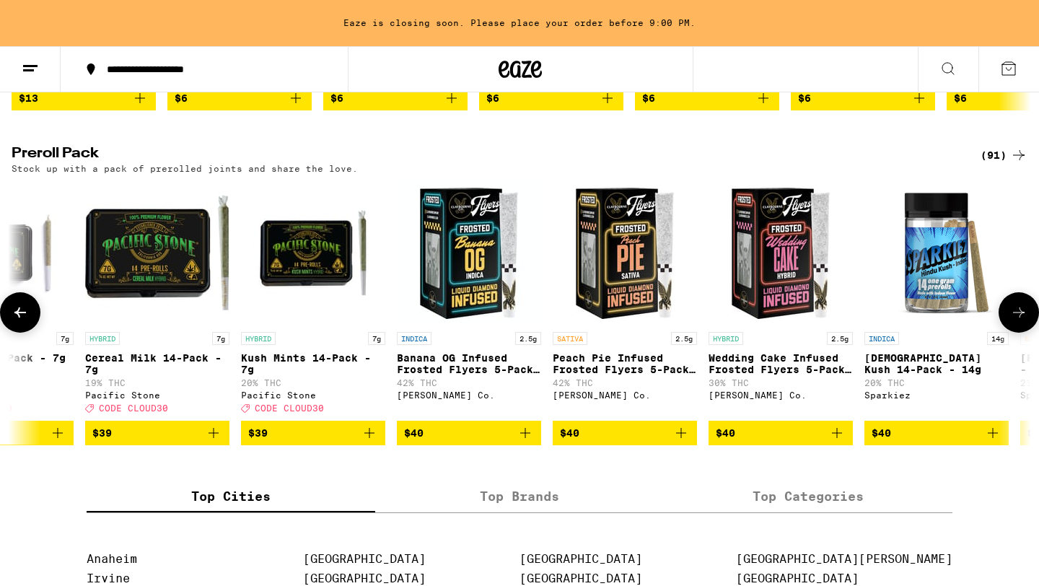
scroll to position [0, 8018]
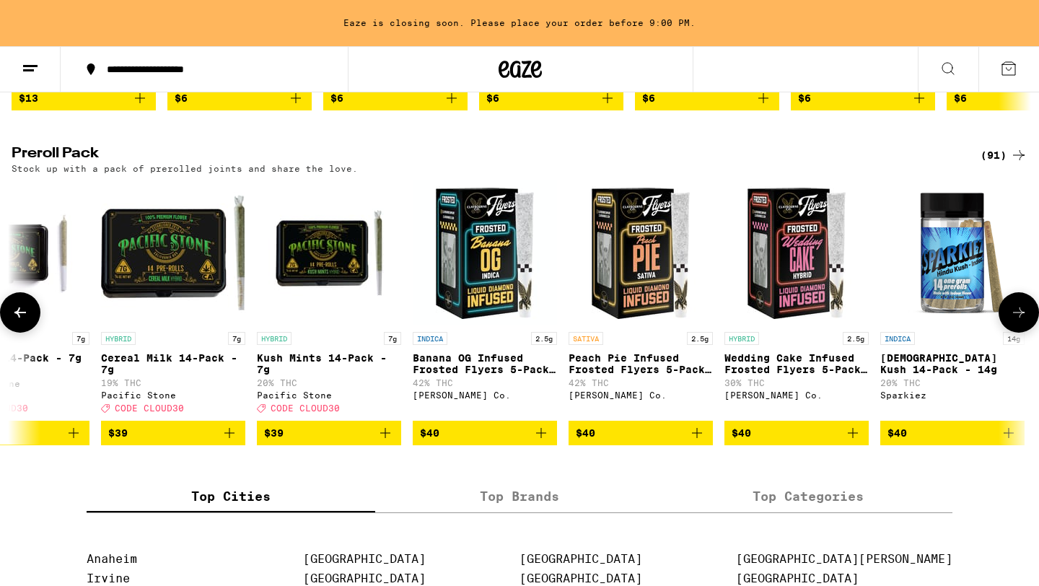
click at [12, 321] on icon at bounding box center [20, 312] width 17 height 17
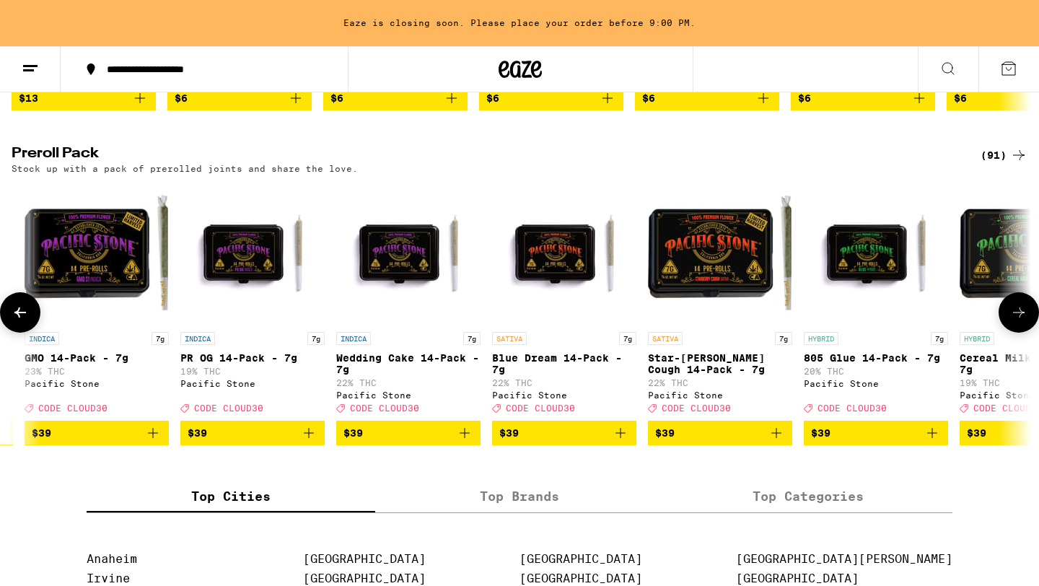
click at [12, 321] on icon at bounding box center [20, 312] width 17 height 17
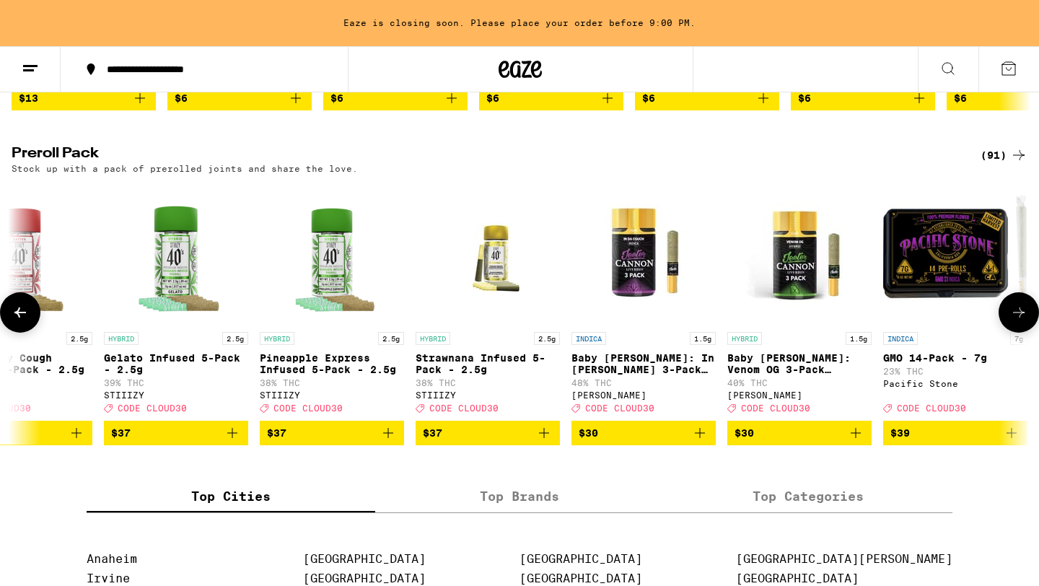
click at [12, 321] on icon at bounding box center [20, 312] width 17 height 17
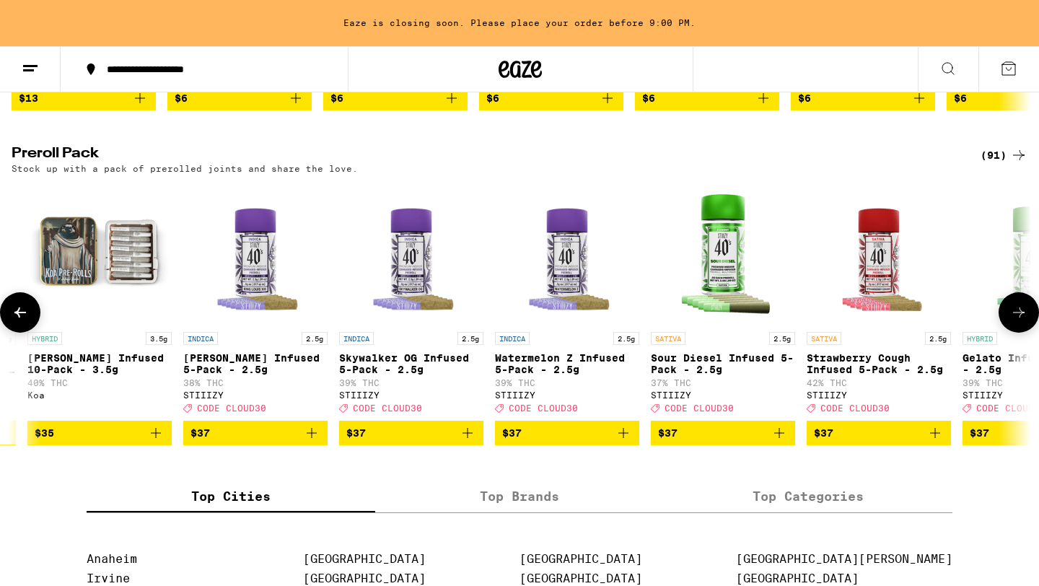
click at [12, 321] on icon at bounding box center [20, 312] width 17 height 17
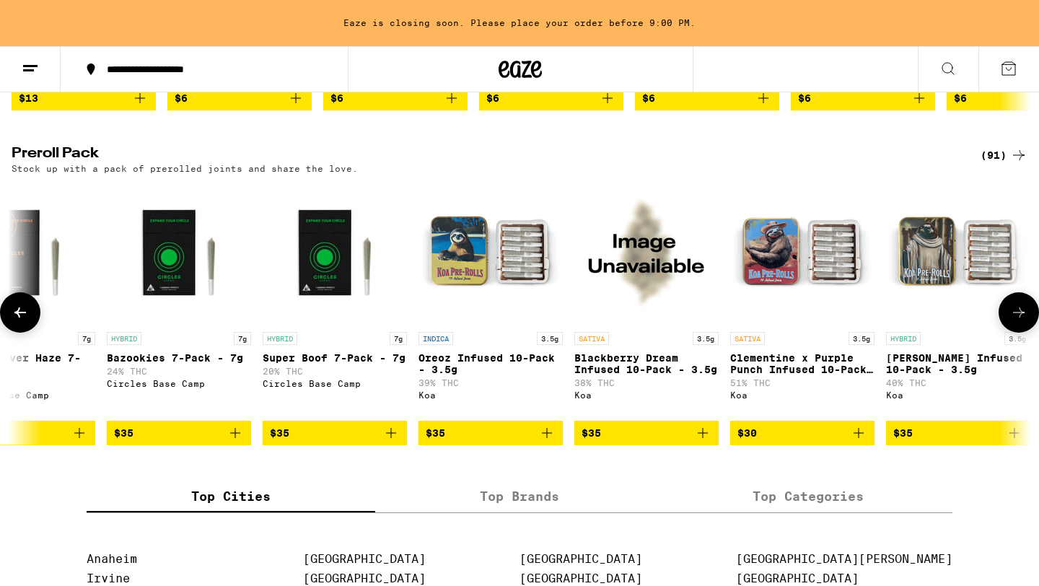
click at [12, 321] on icon at bounding box center [20, 312] width 17 height 17
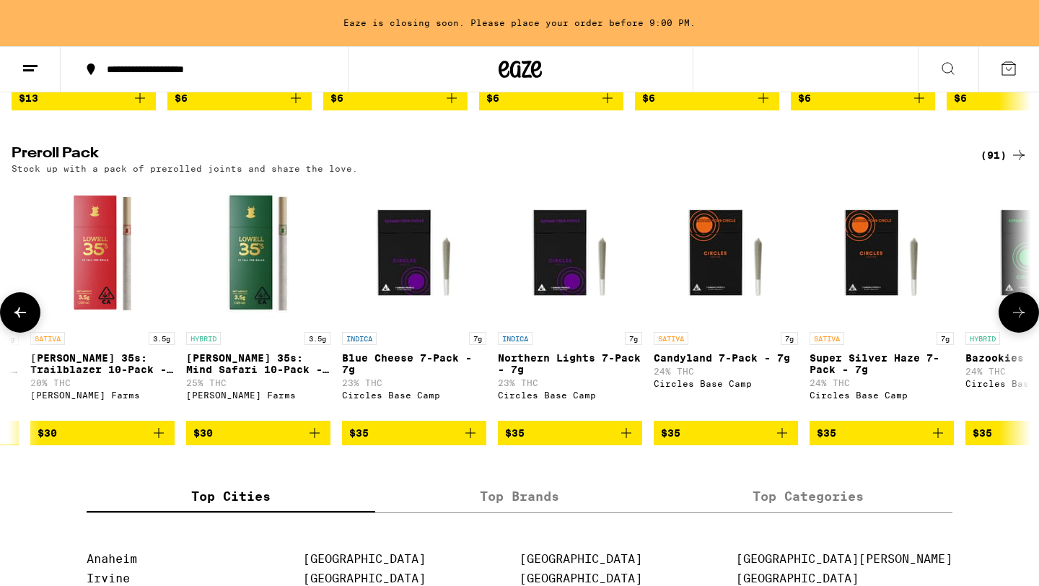
click at [12, 321] on icon at bounding box center [20, 312] width 17 height 17
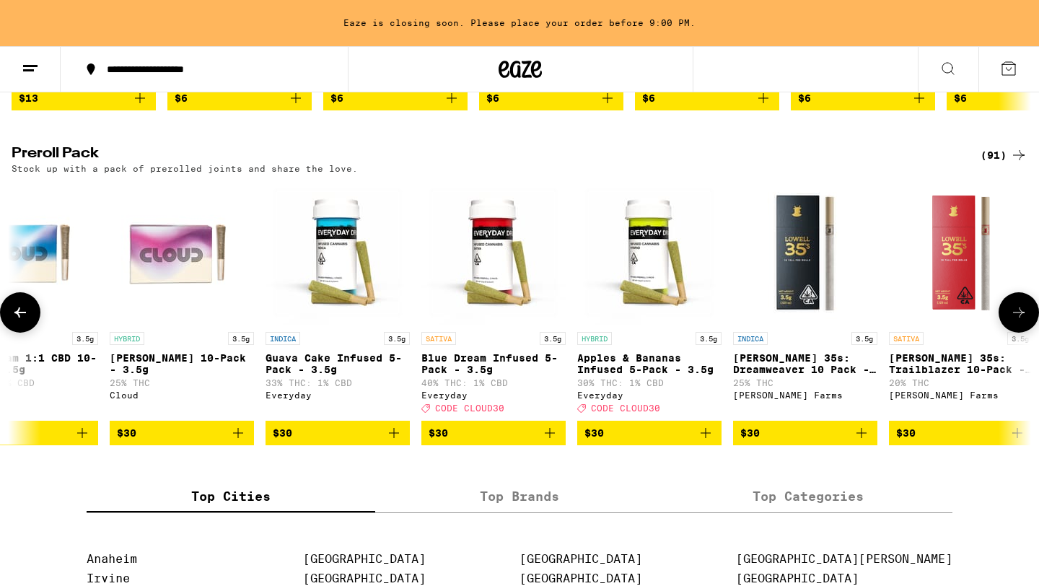
click at [12, 321] on icon at bounding box center [20, 312] width 17 height 17
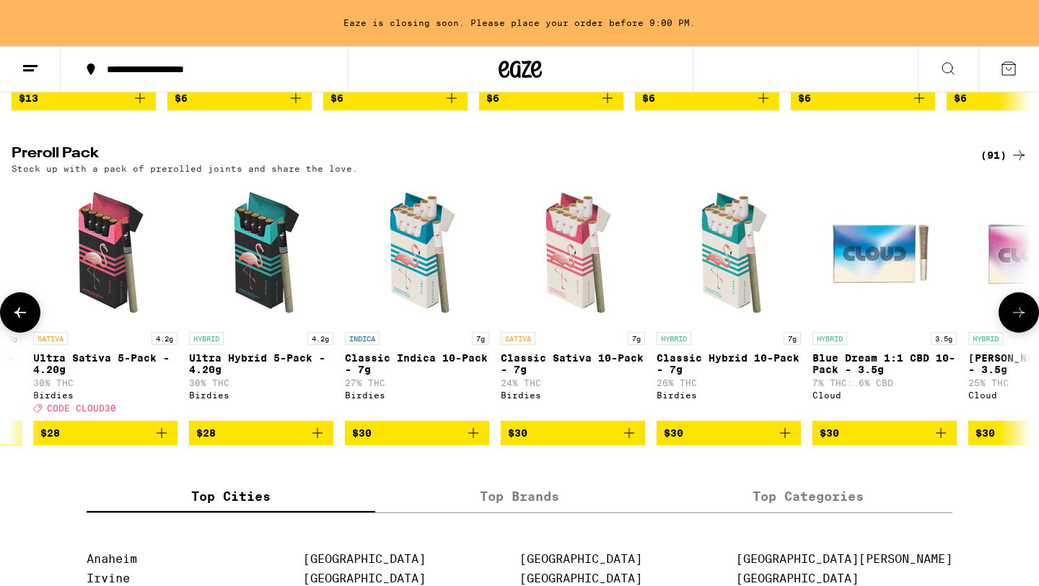
click at [12, 321] on icon at bounding box center [20, 312] width 17 height 17
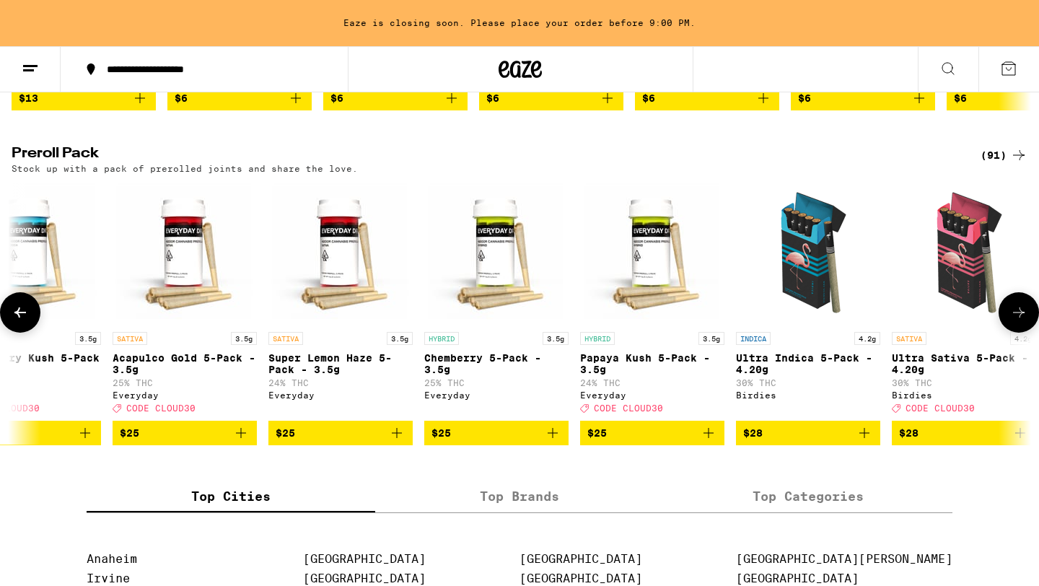
click at [12, 321] on icon at bounding box center [20, 312] width 17 height 17
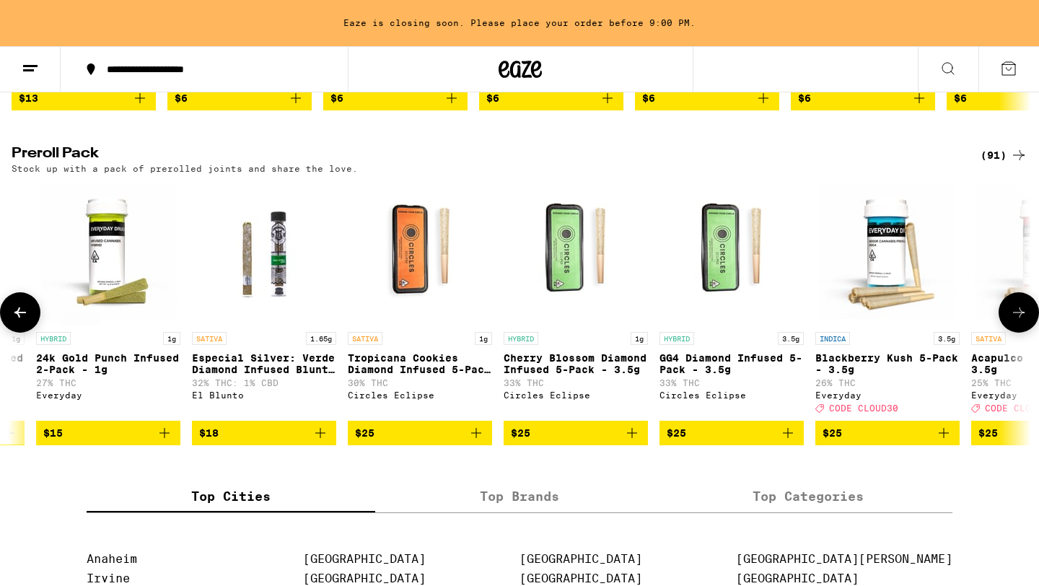
click at [12, 321] on icon at bounding box center [20, 312] width 17 height 17
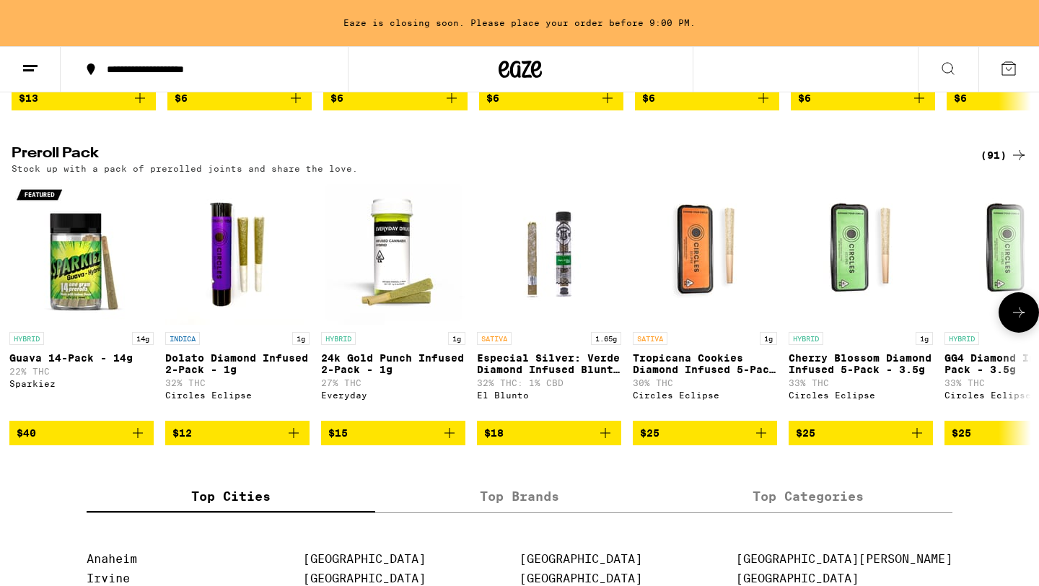
scroll to position [0, 0]
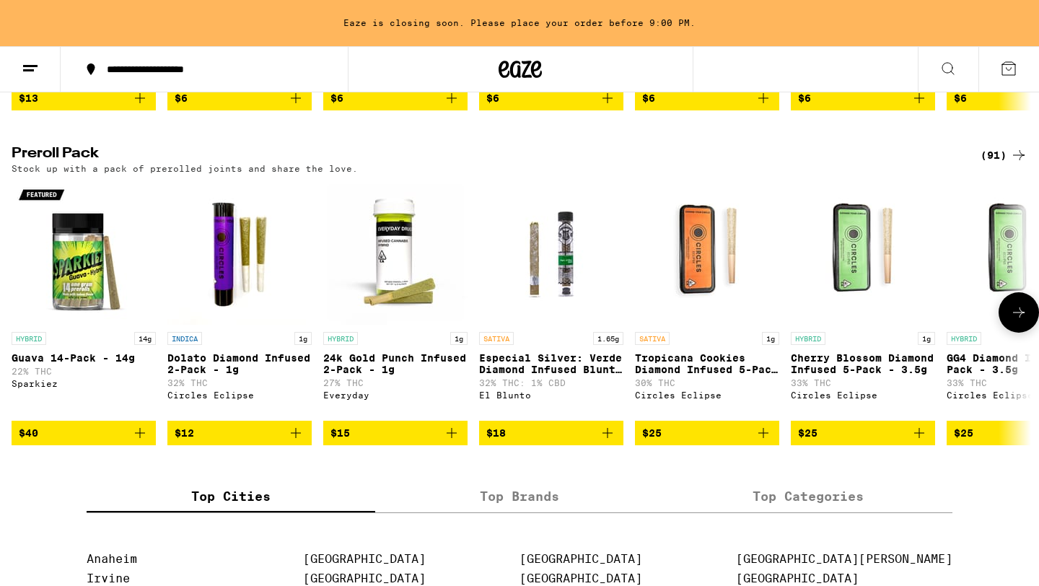
click at [60, 364] on p "Guava 14-Pack - 14g" at bounding box center [84, 358] width 144 height 12
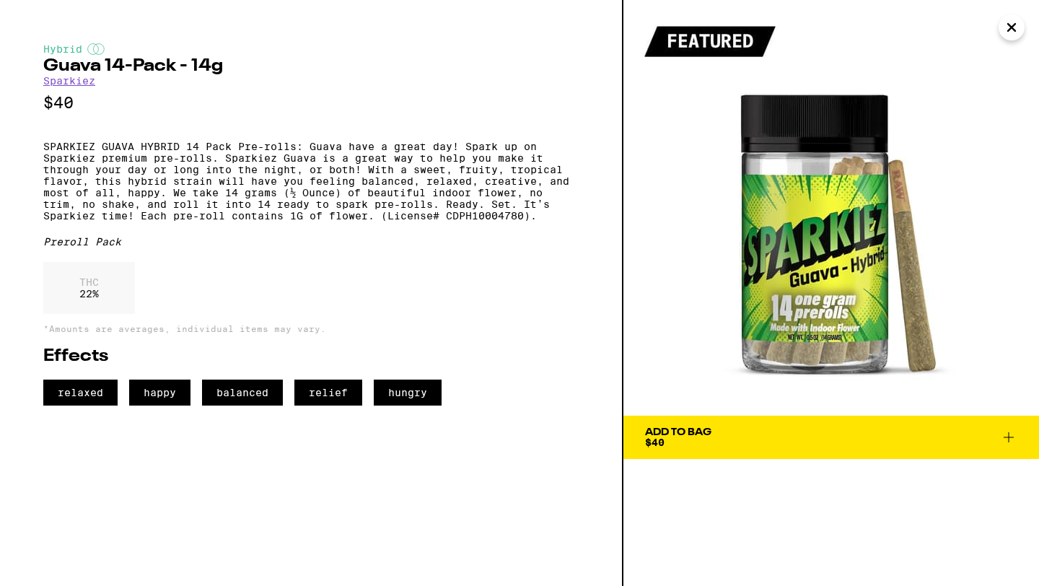
click at [755, 434] on span "Add To Bag $40" at bounding box center [831, 437] width 372 height 20
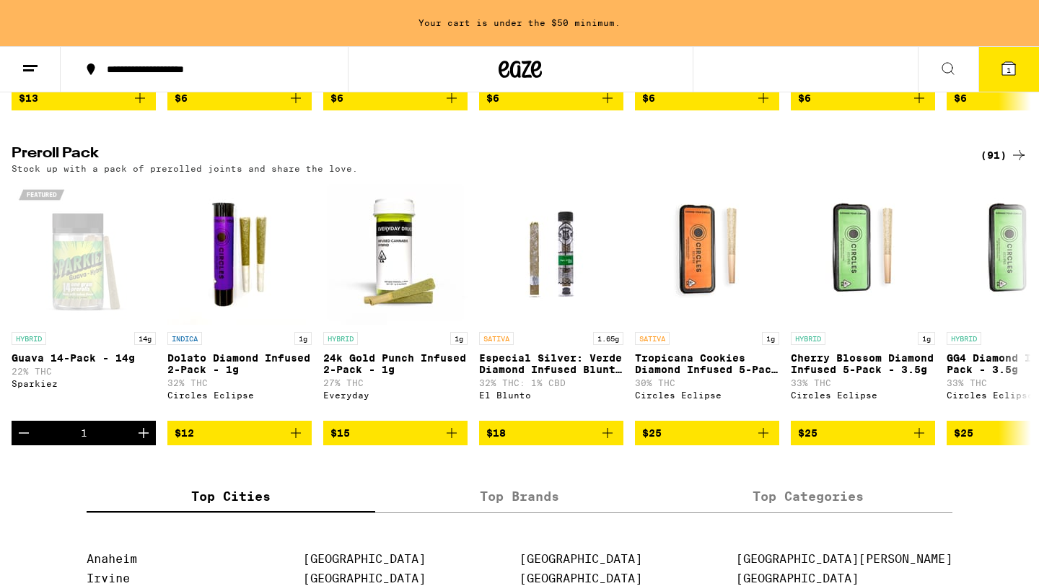
click at [1003, 72] on icon at bounding box center [1009, 68] width 13 height 13
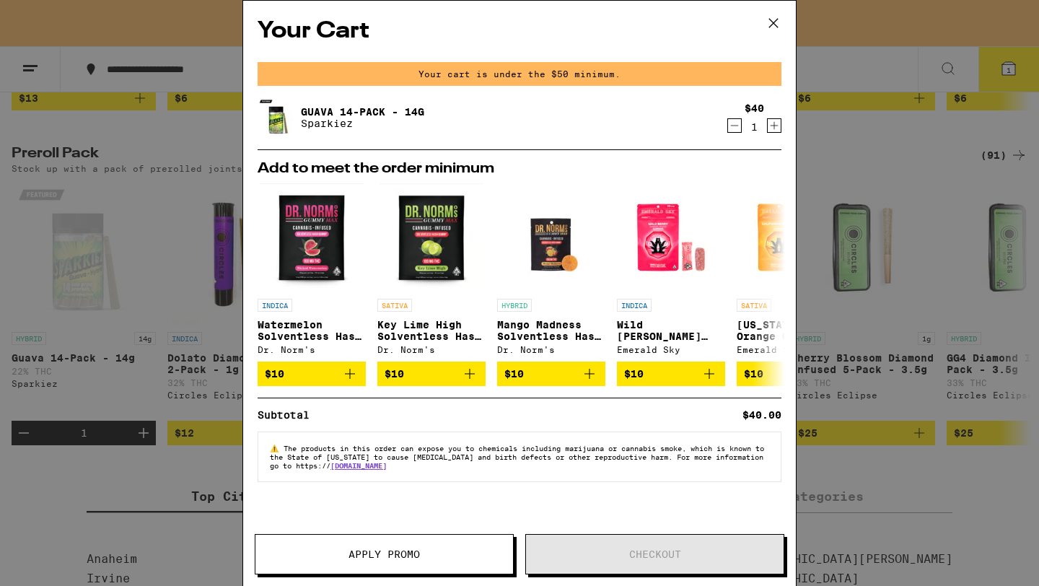
click at [771, 23] on icon at bounding box center [774, 23] width 22 height 22
